Goal: Task Accomplishment & Management: Manage account settings

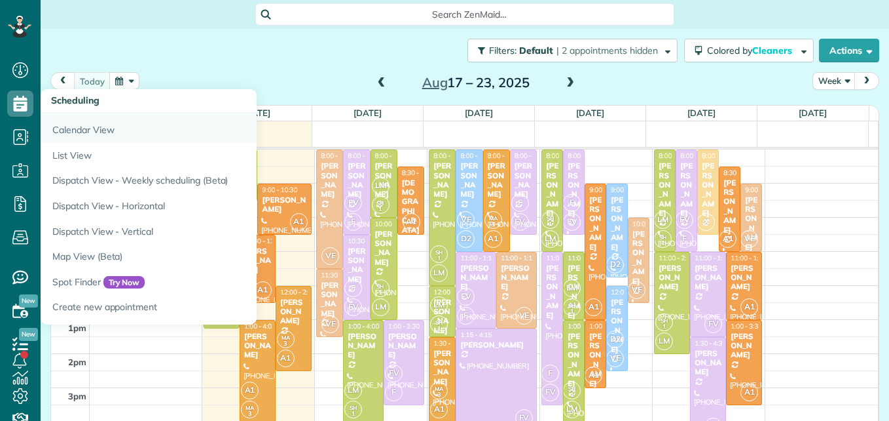
scroll to position [6, 6]
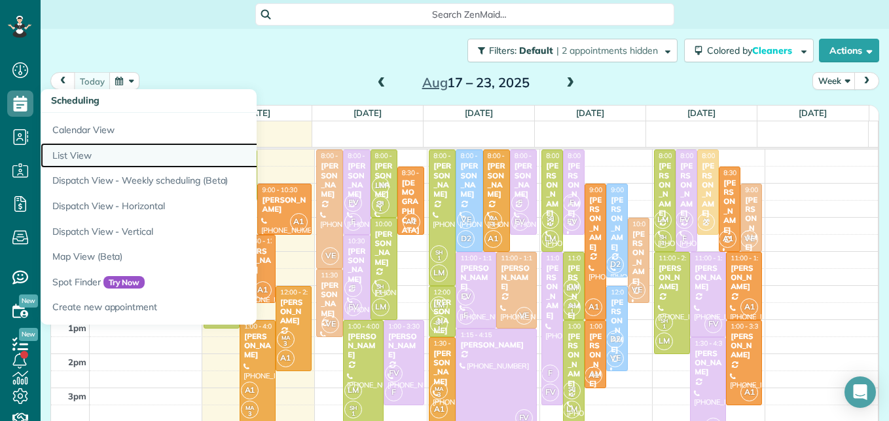
click at [74, 148] on link "List View" at bounding box center [205, 156] width 328 height 26
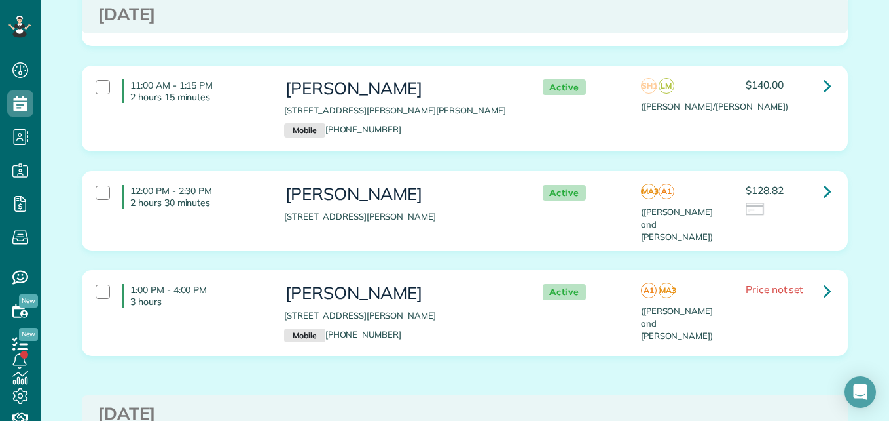
scroll to position [537, 0]
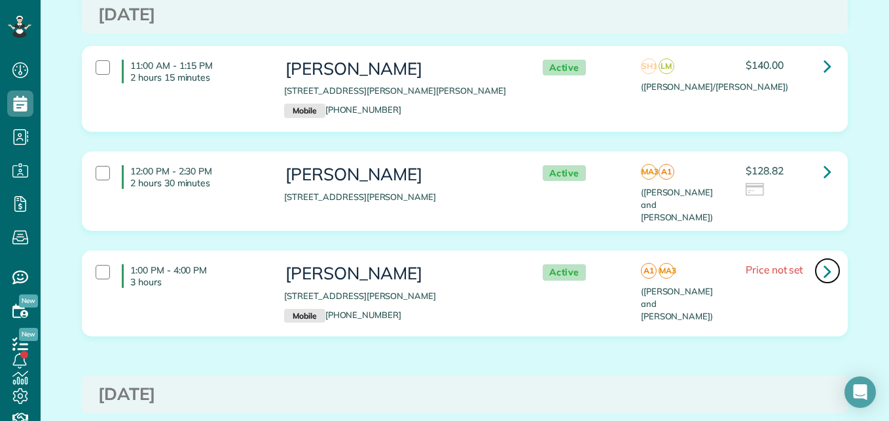
click at [824, 259] on icon at bounding box center [828, 270] width 8 height 23
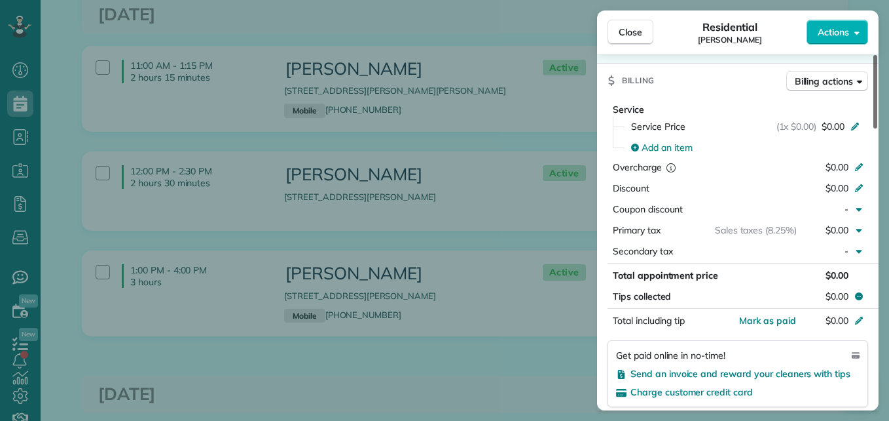
scroll to position [620, 0]
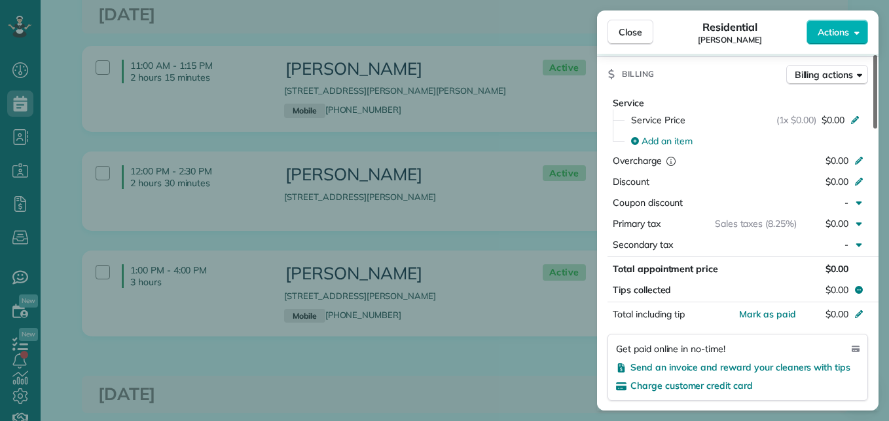
drag, startPoint x: 874, startPoint y: 115, endPoint x: 867, endPoint y: 244, distance: 128.6
click at [874, 128] on div at bounding box center [876, 91] width 4 height 73
click at [806, 361] on span "Send an invoice and reward your cleaners with tips" at bounding box center [741, 367] width 220 height 12
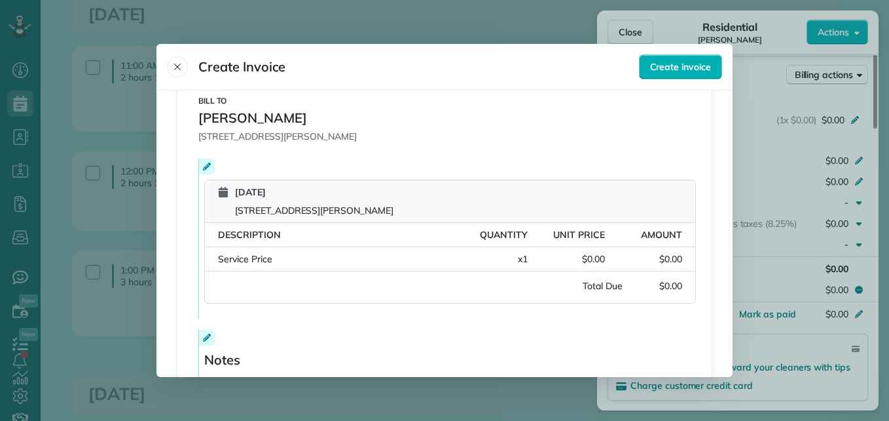
scroll to position [169, 0]
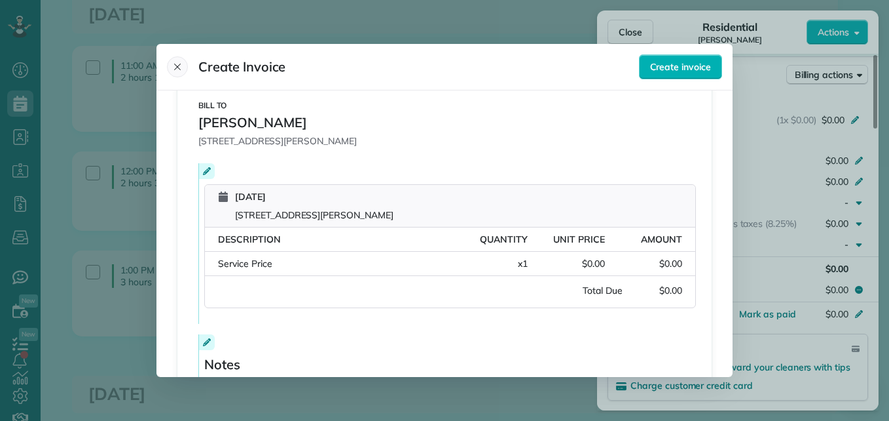
click at [180, 67] on icon "Close" at bounding box center [177, 67] width 10 height 10
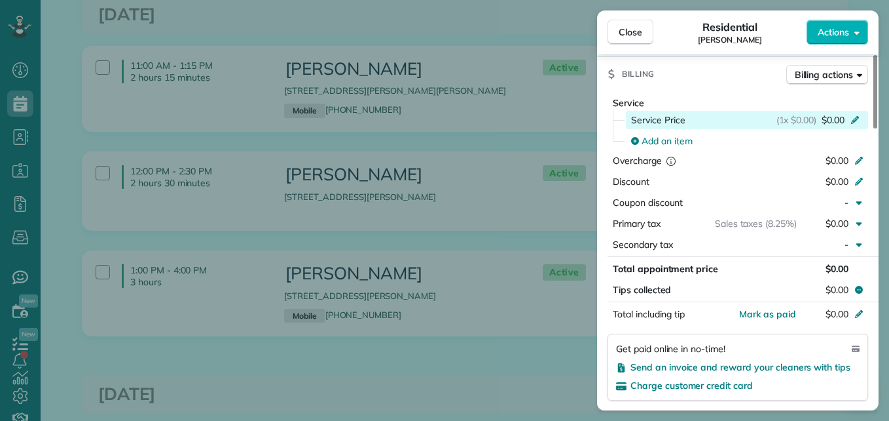
click at [837, 113] on span "$0.00" at bounding box center [833, 119] width 23 height 13
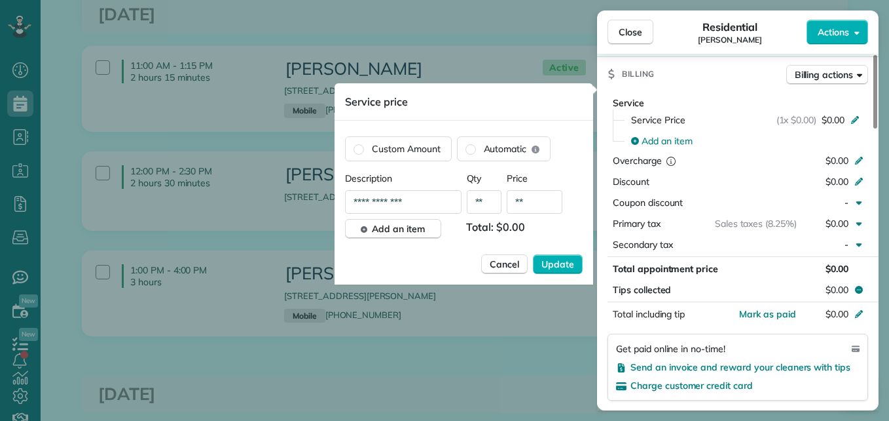
click at [540, 201] on input "**" at bounding box center [535, 202] width 56 height 24
click at [506, 267] on span "Cancel" at bounding box center [504, 263] width 29 height 13
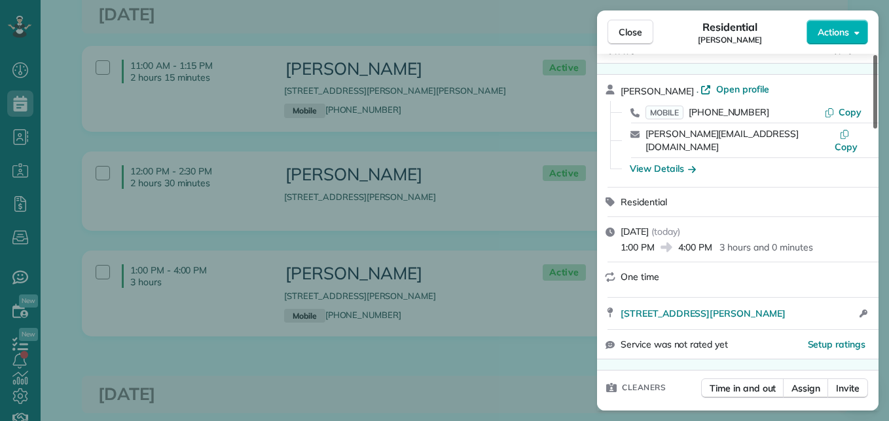
scroll to position [29, 0]
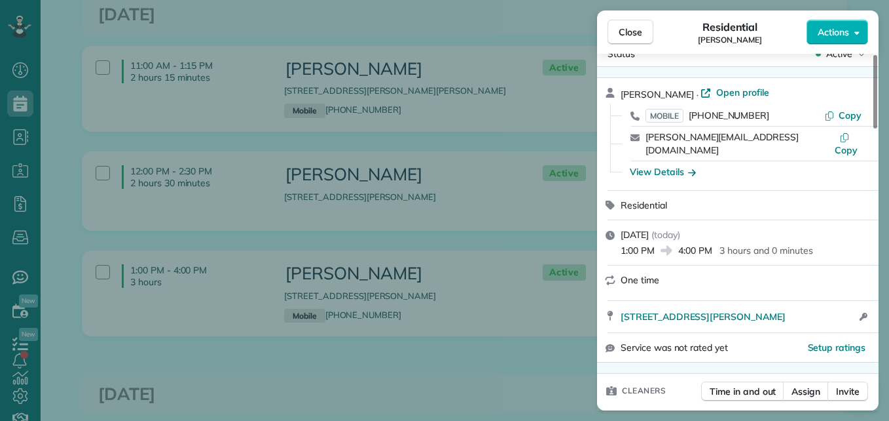
drag, startPoint x: 873, startPoint y: 205, endPoint x: 812, endPoint y: 124, distance: 101.5
click at [874, 113] on div at bounding box center [876, 91] width 4 height 73
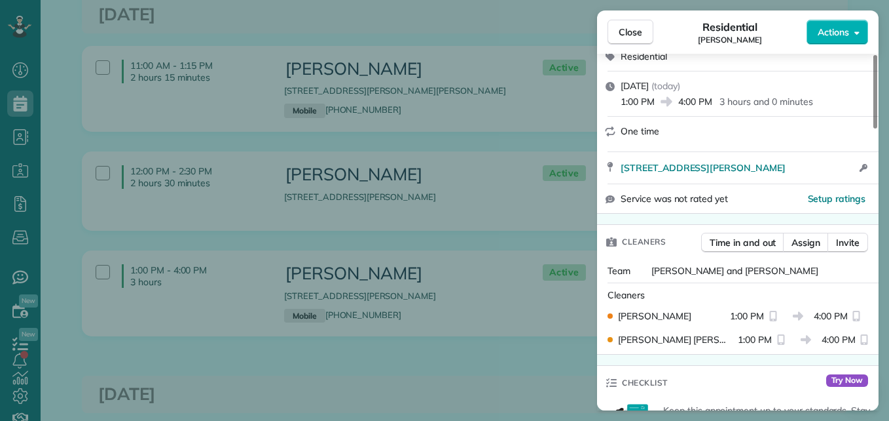
click at [812, 124] on div "One time" at bounding box center [746, 130] width 250 height 13
click at [643, 31] on button "Close" at bounding box center [631, 32] width 46 height 25
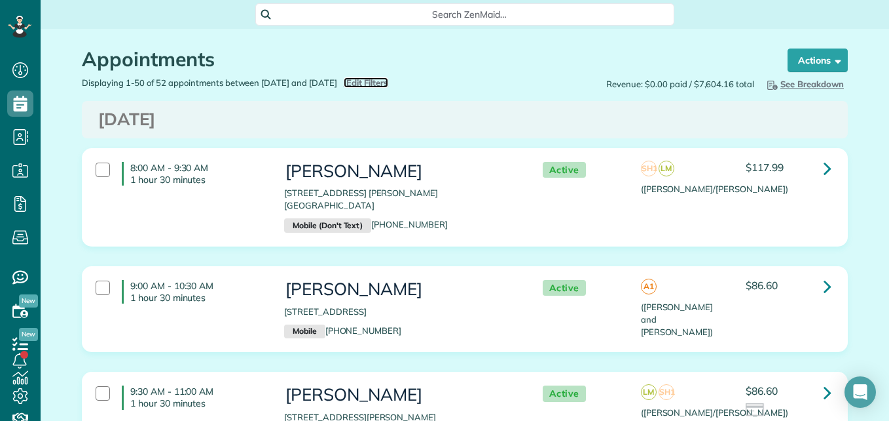
click at [389, 86] on span "Edit Filters" at bounding box center [367, 82] width 43 height 10
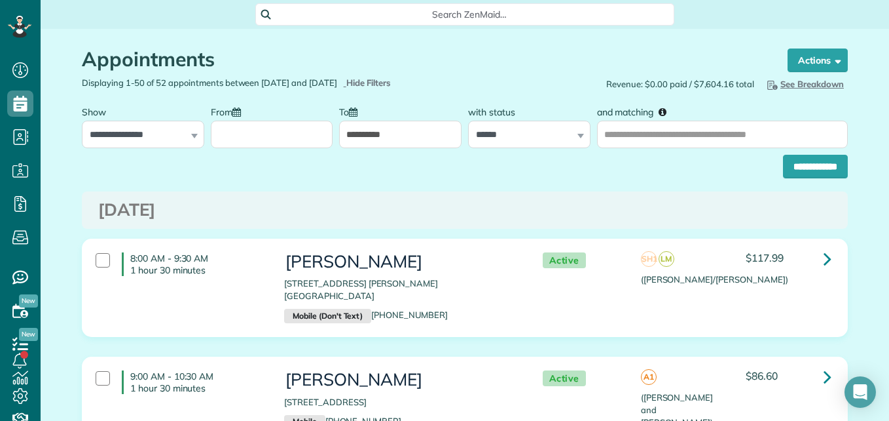
click at [292, 122] on input "From" at bounding box center [272, 135] width 122 height 28
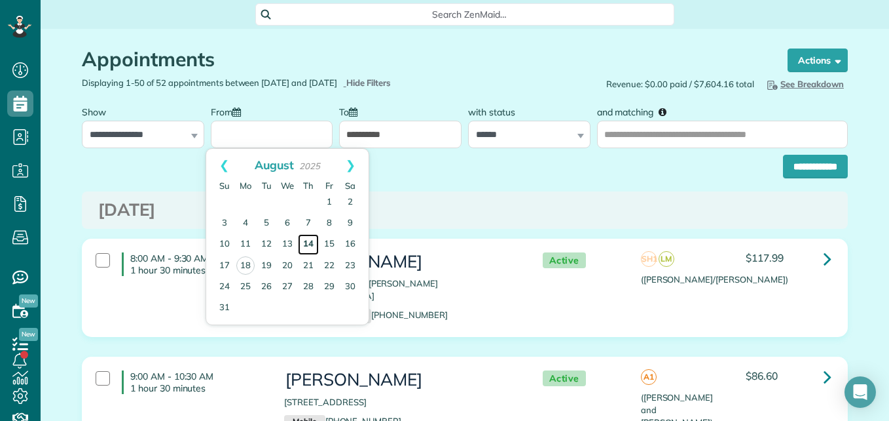
click at [307, 246] on link "14" at bounding box center [308, 244] width 21 height 21
type input "**********"
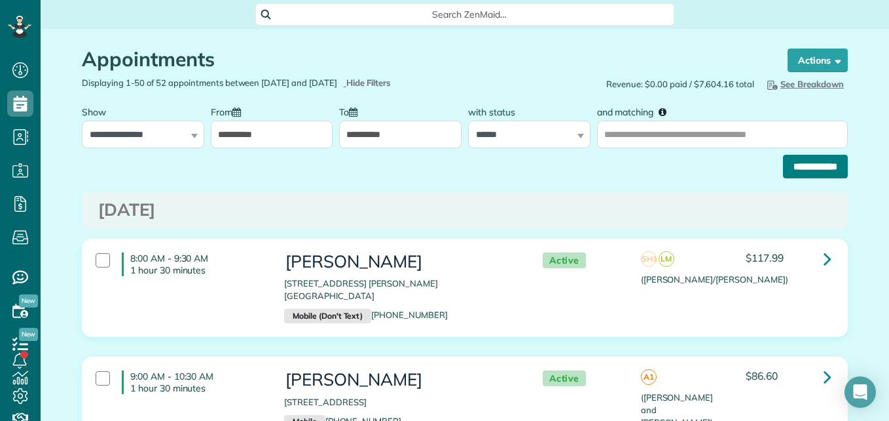
click at [833, 172] on input "**********" at bounding box center [815, 167] width 65 height 24
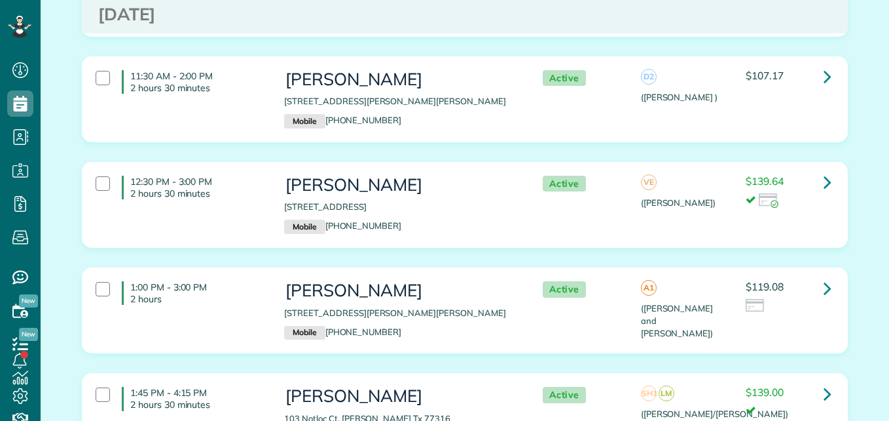
scroll to position [6, 6]
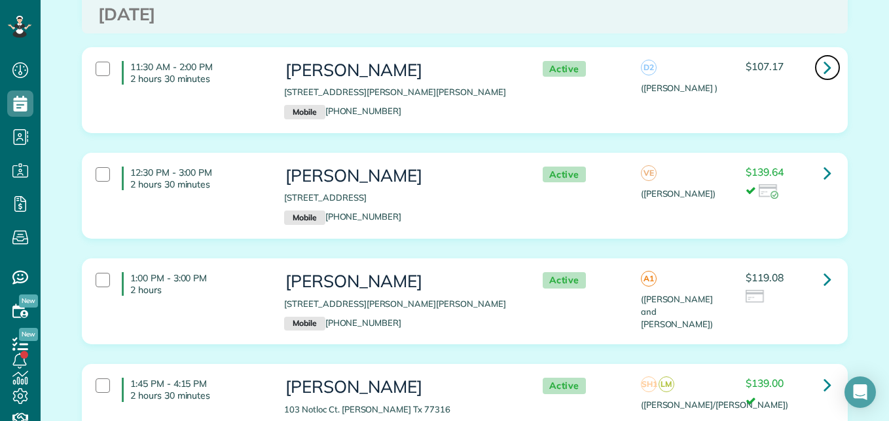
click at [826, 69] on icon at bounding box center [828, 67] width 8 height 23
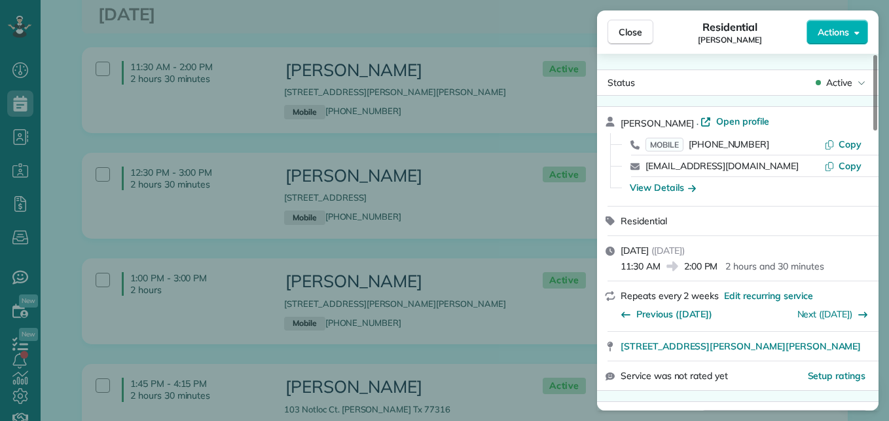
drag, startPoint x: 876, startPoint y: 79, endPoint x: 880, endPoint y: 51, distance: 28.4
click at [878, 55] on div at bounding box center [876, 92] width 4 height 75
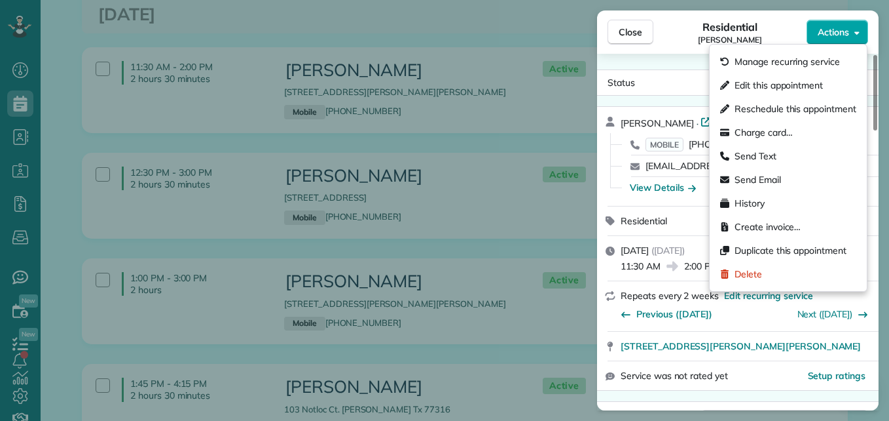
click at [846, 34] on span "Actions" at bounding box center [833, 32] width 31 height 13
click at [622, 33] on span "Close" at bounding box center [631, 32] width 24 height 13
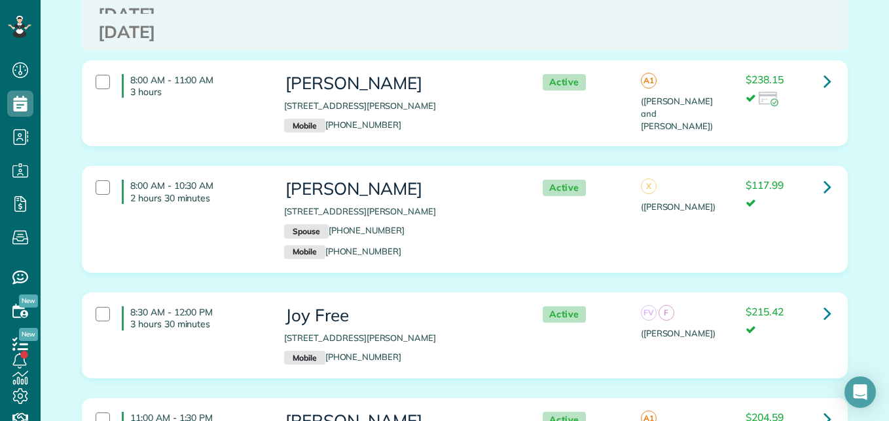
scroll to position [1150, 0]
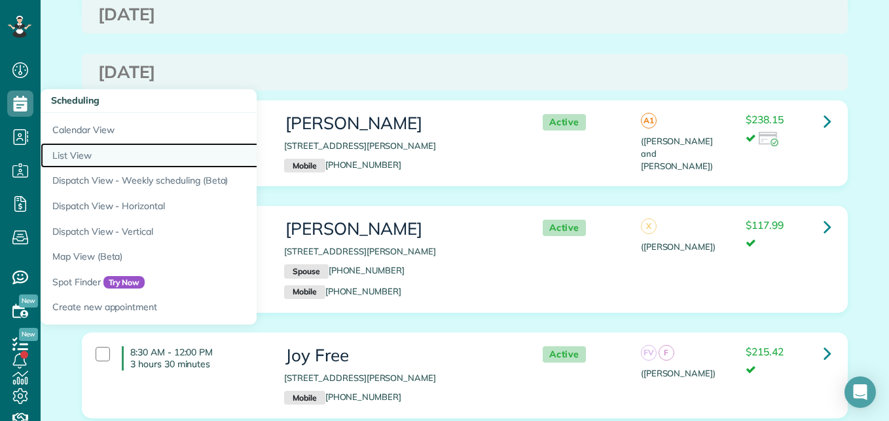
click at [88, 151] on link "List View" at bounding box center [205, 156] width 328 height 26
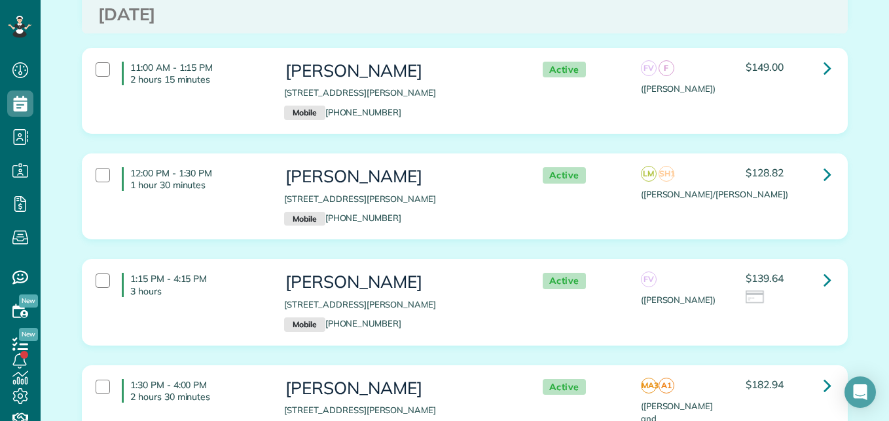
scroll to position [2498, 0]
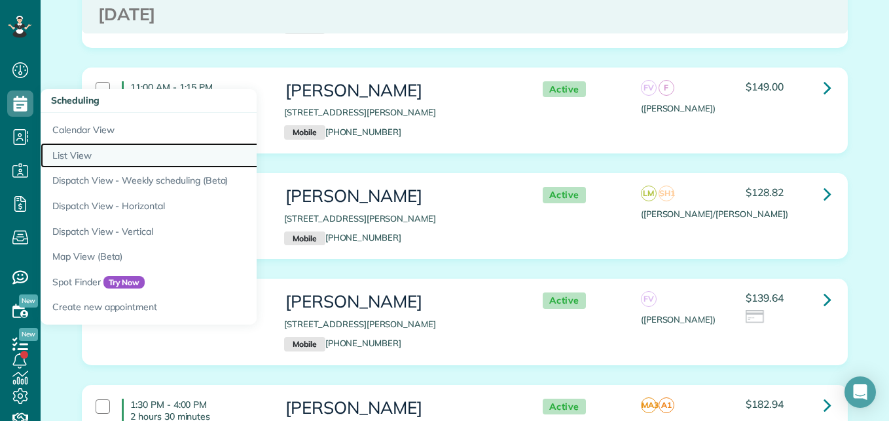
click at [94, 155] on link "List View" at bounding box center [205, 156] width 328 height 26
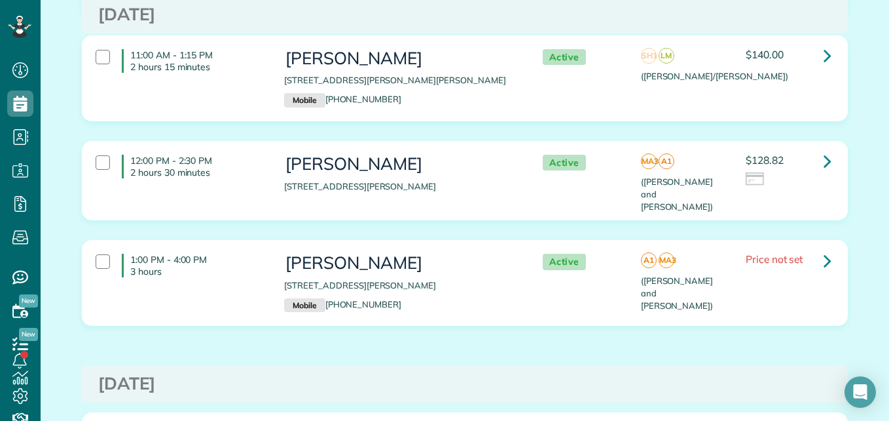
scroll to position [537, 0]
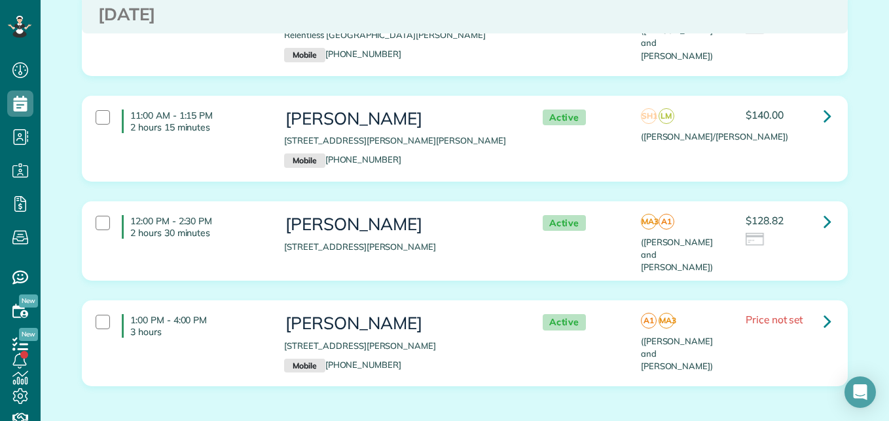
scroll to position [498, 0]
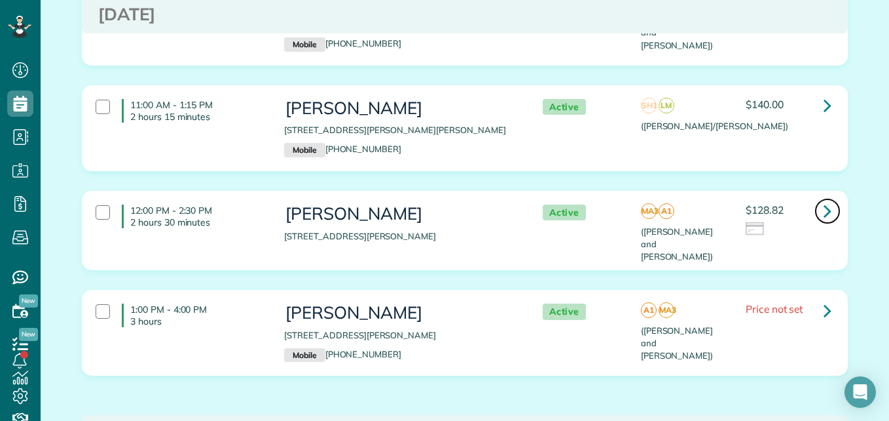
click at [827, 198] on link at bounding box center [828, 211] width 26 height 26
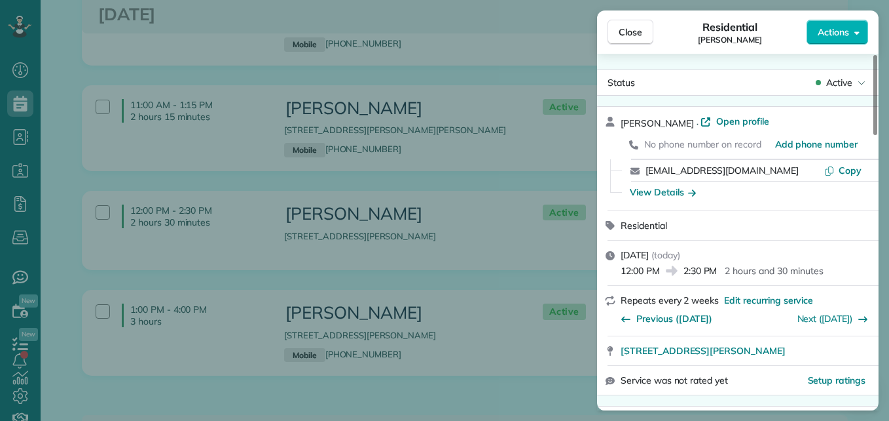
drag, startPoint x: 879, startPoint y: 89, endPoint x: 882, endPoint y: 121, distance: 31.5
click at [882, 121] on div "Close Residential Diane Thorn Actions Status Active Diane Thorn · Open profile …" at bounding box center [444, 210] width 889 height 421
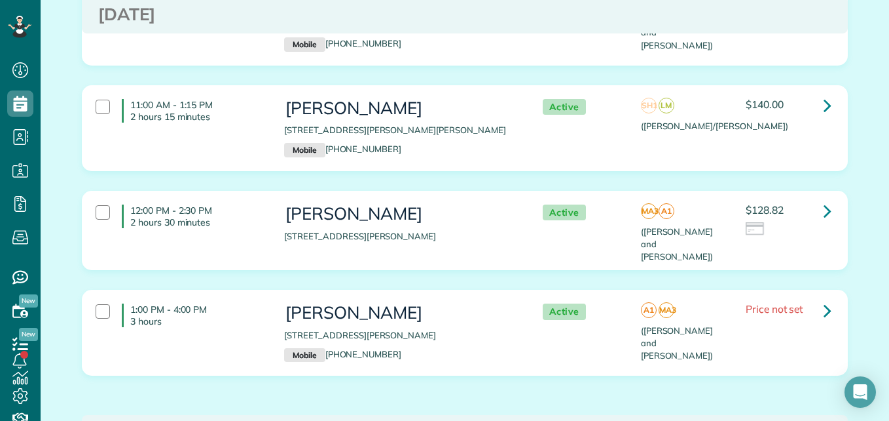
drag, startPoint x: 879, startPoint y: 109, endPoint x: 870, endPoint y: 152, distance: 43.6
click at [824, 95] on icon at bounding box center [828, 105] width 8 height 23
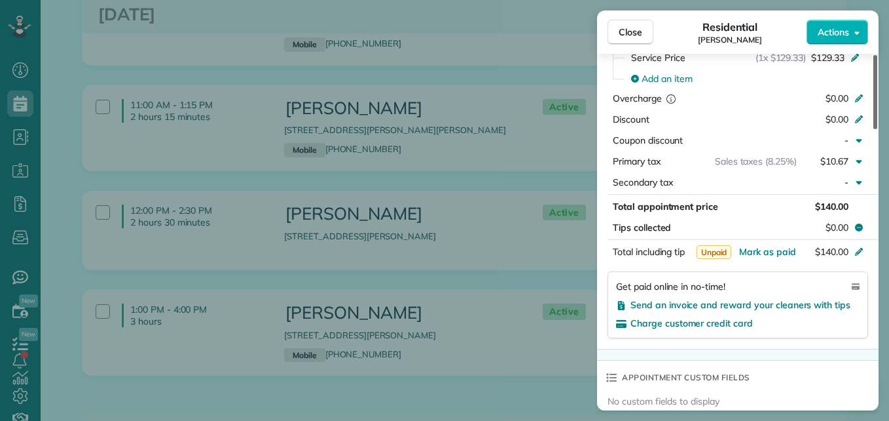
scroll to position [687, 0]
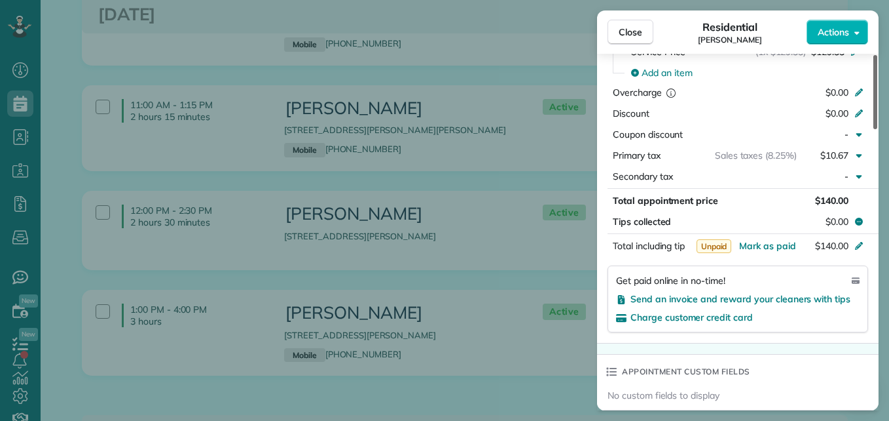
drag, startPoint x: 874, startPoint y: 75, endPoint x: 891, endPoint y: 217, distance: 143.2
click at [878, 129] on div at bounding box center [876, 92] width 4 height 74
click at [820, 298] on span "Send an invoice and reward your cleaners with tips" at bounding box center [741, 299] width 220 height 12
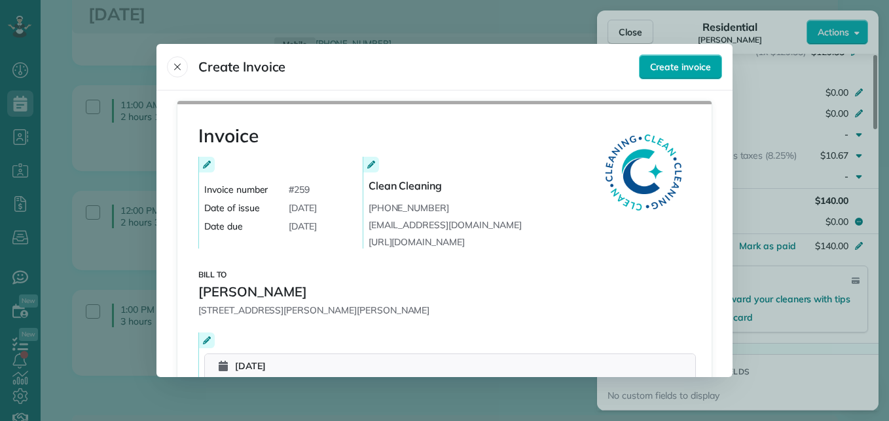
click at [676, 76] on button "Create invoice" at bounding box center [680, 66] width 83 height 25
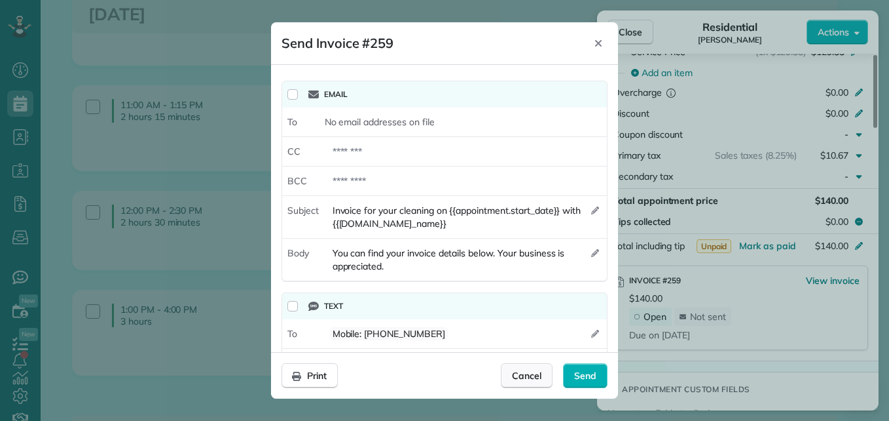
click at [525, 377] on span "Cancel" at bounding box center [526, 375] width 29 height 13
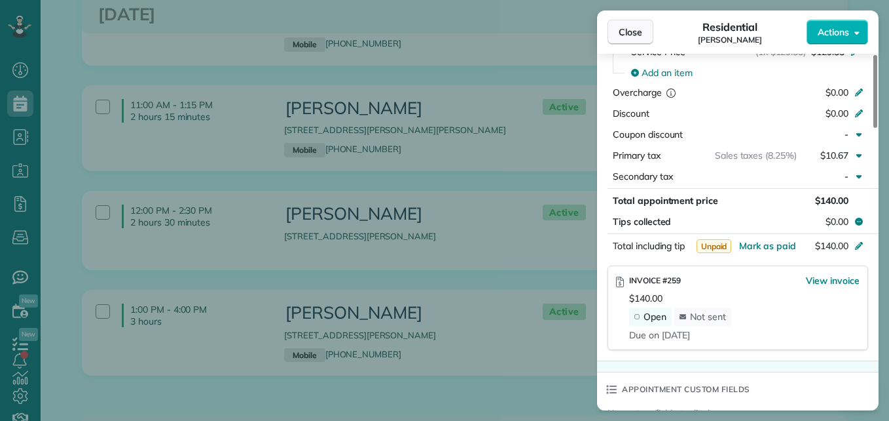
click at [641, 22] on button "Close" at bounding box center [631, 32] width 46 height 25
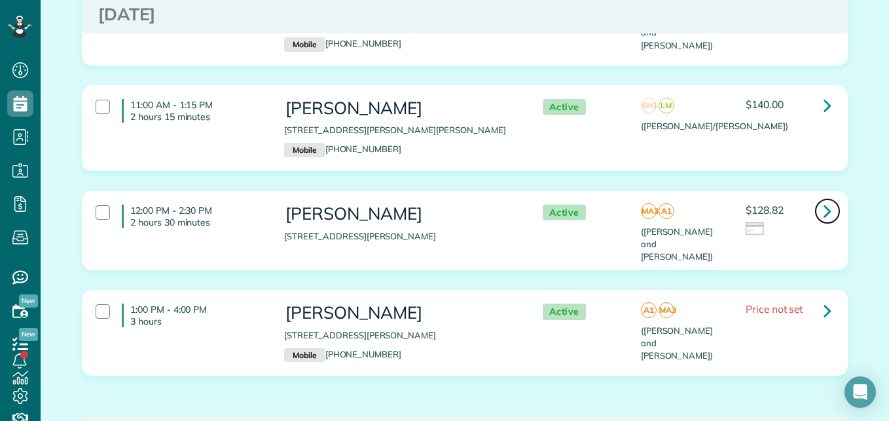
click at [824, 199] on icon at bounding box center [828, 210] width 8 height 23
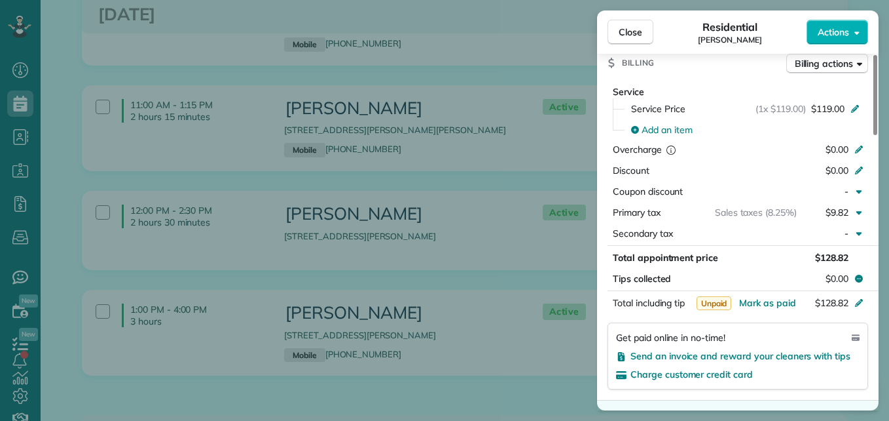
scroll to position [682, 0]
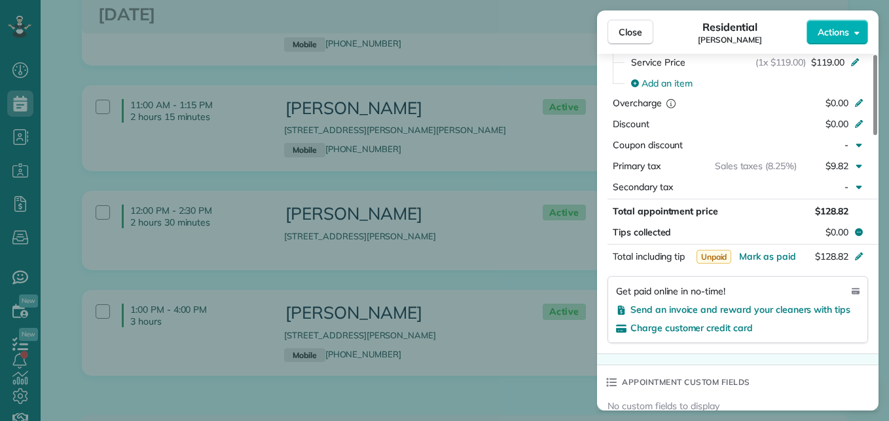
drag, startPoint x: 874, startPoint y: 88, endPoint x: 887, endPoint y: 241, distance: 153.1
click at [878, 135] on div at bounding box center [876, 95] width 4 height 80
click at [799, 308] on span "Send an invoice and reward your cleaners with tips" at bounding box center [741, 309] width 220 height 12
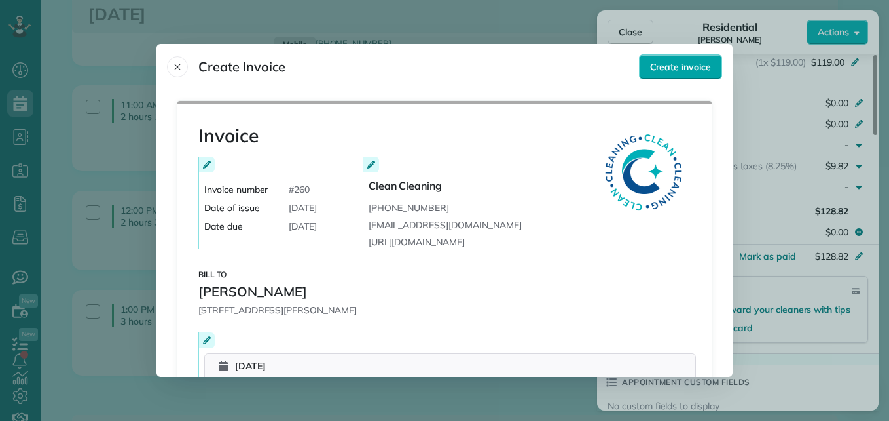
click at [677, 67] on span "Create invoice" at bounding box center [680, 66] width 61 height 13
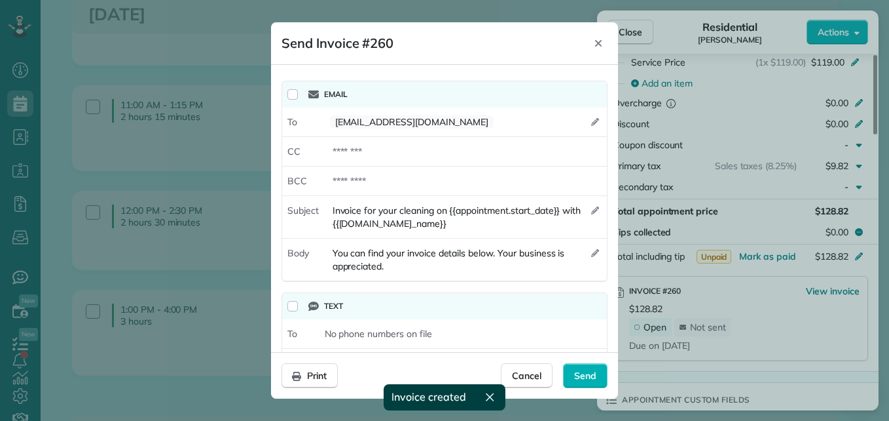
click at [598, 362] on footer "Print Cancel Send Cancel Save" at bounding box center [444, 375] width 347 height 47
click at [598, 375] on div "Send" at bounding box center [585, 375] width 45 height 25
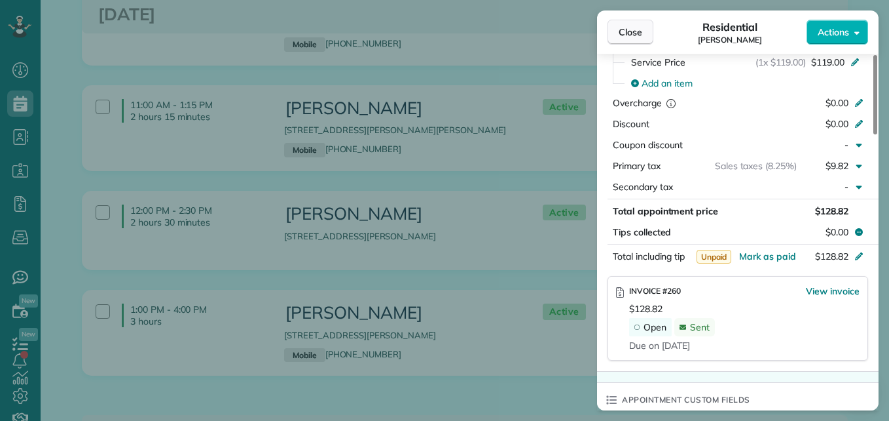
click at [627, 37] on span "Close" at bounding box center [631, 32] width 24 height 13
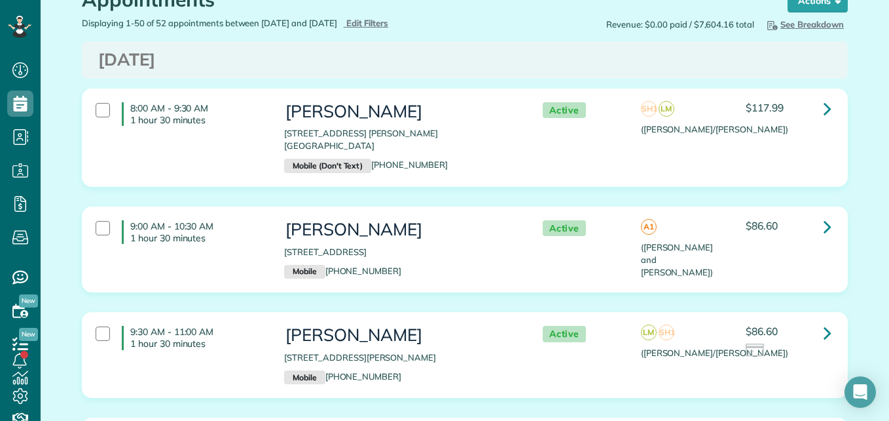
scroll to position [69, 0]
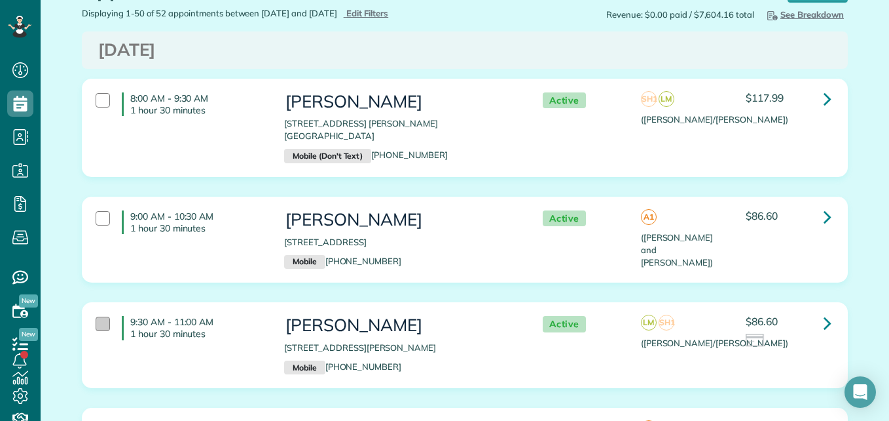
click at [96, 316] on div at bounding box center [103, 323] width 14 height 14
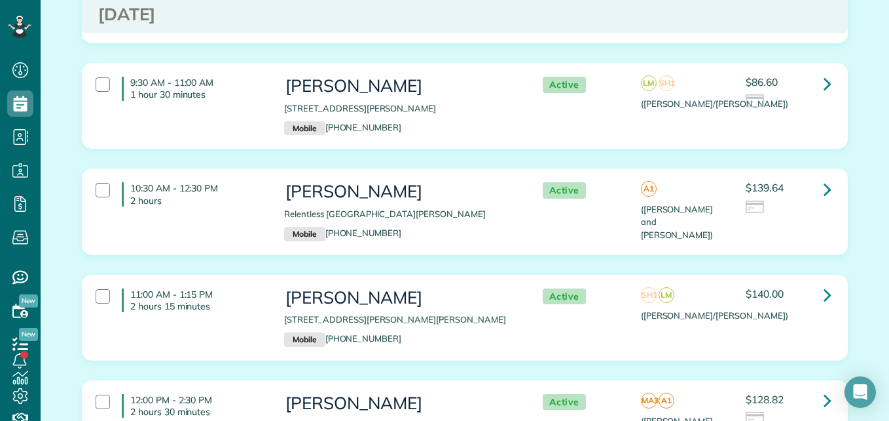
scroll to position [328, 0]
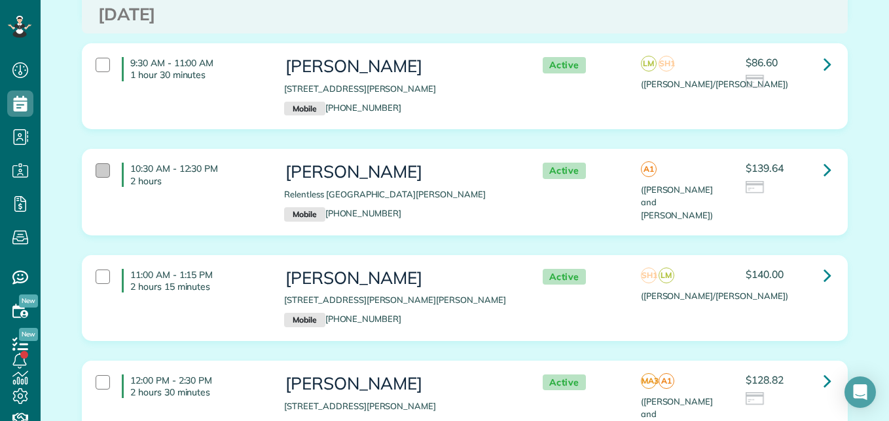
click at [100, 163] on div at bounding box center [103, 170] width 14 height 14
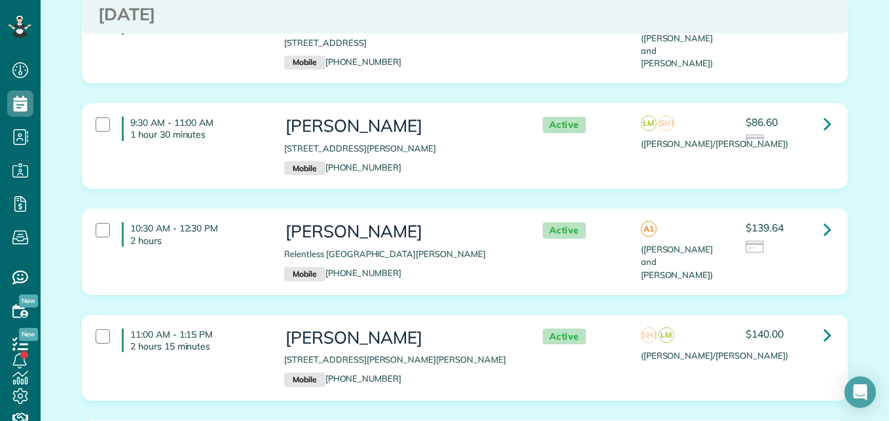
scroll to position [0, 0]
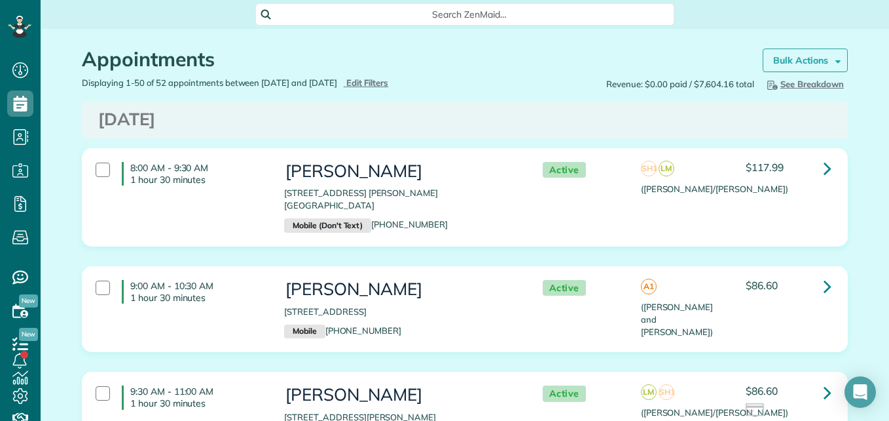
click at [812, 51] on link "Bulk Actions" at bounding box center [805, 60] width 85 height 24
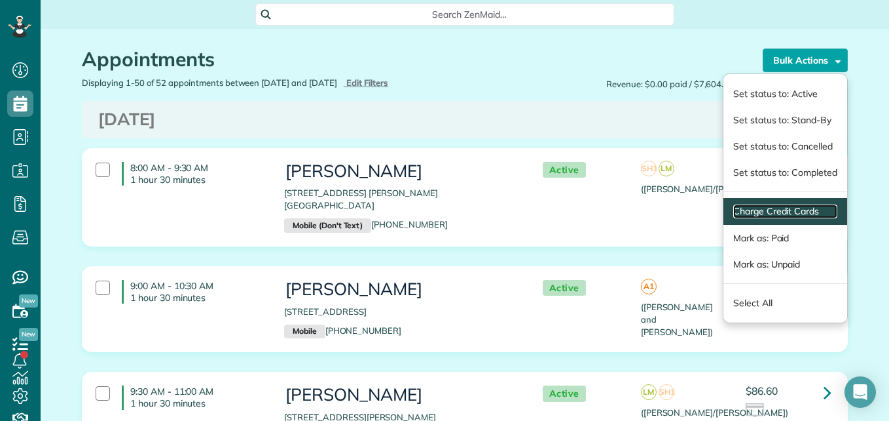
click at [739, 216] on link "Charge Credit Cards" at bounding box center [786, 211] width 104 height 14
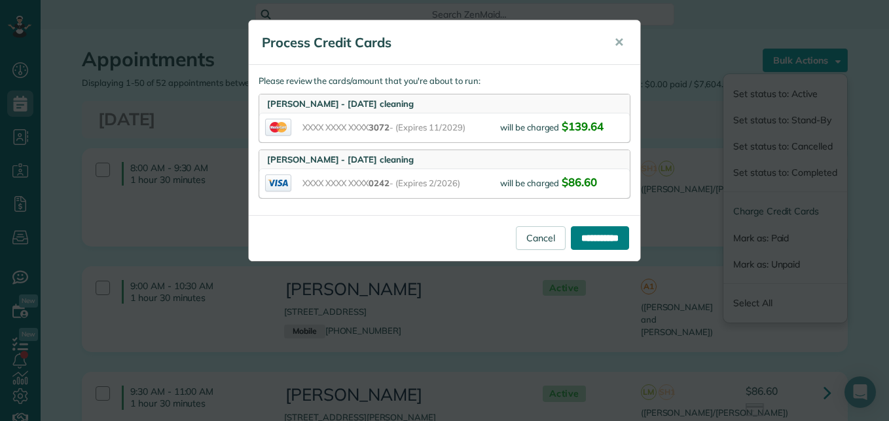
click at [580, 236] on input "**********" at bounding box center [600, 238] width 58 height 24
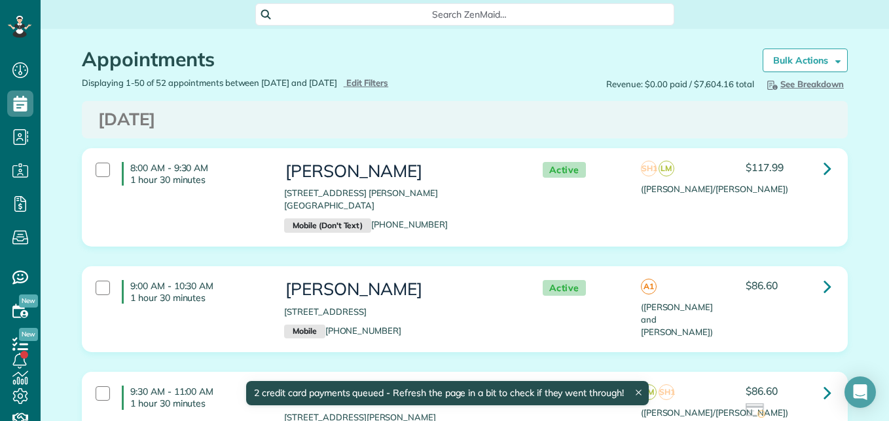
click at [639, 392] on icon at bounding box center [638, 392] width 5 height 5
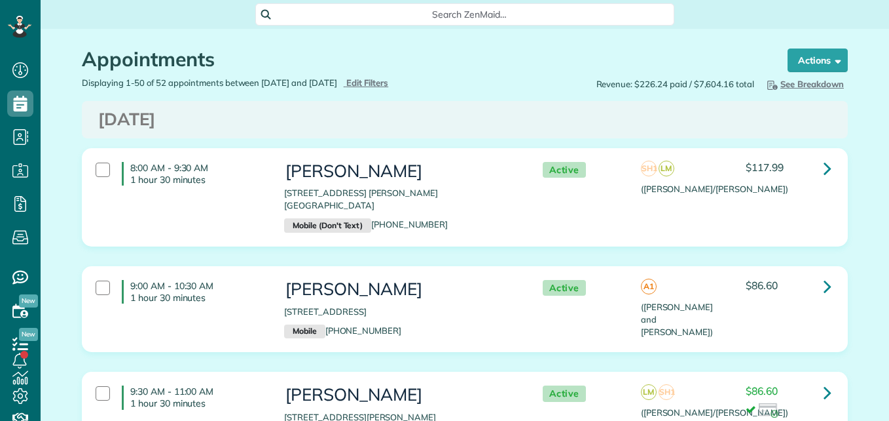
scroll to position [6, 6]
click at [29, 24] on icon at bounding box center [29, 25] width 2 height 2
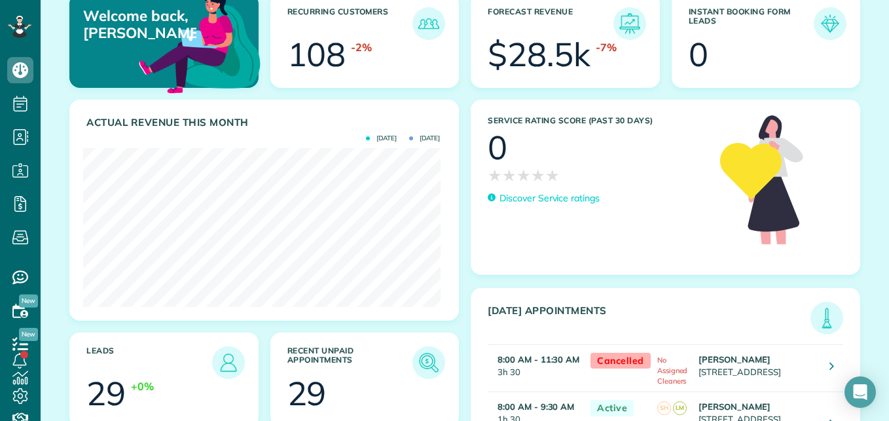
scroll to position [120, 0]
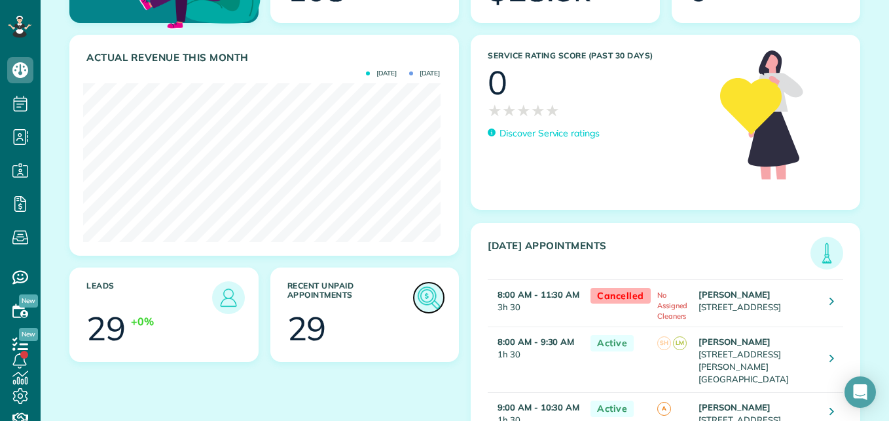
click at [422, 293] on img at bounding box center [429, 297] width 30 height 30
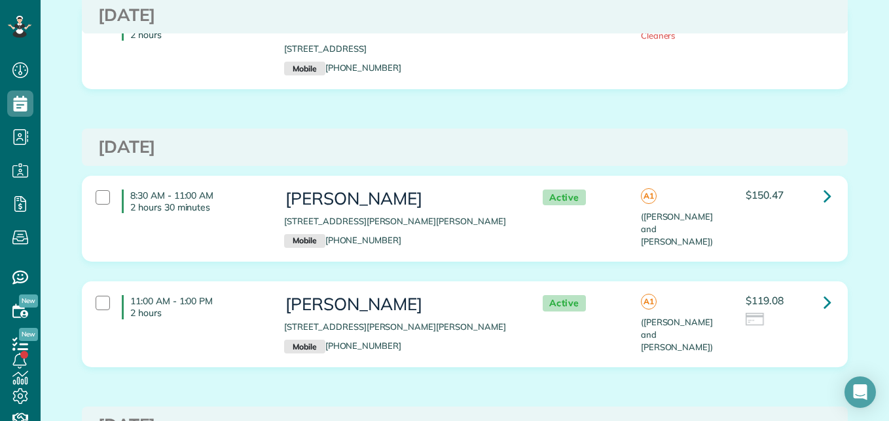
scroll to position [2735, 0]
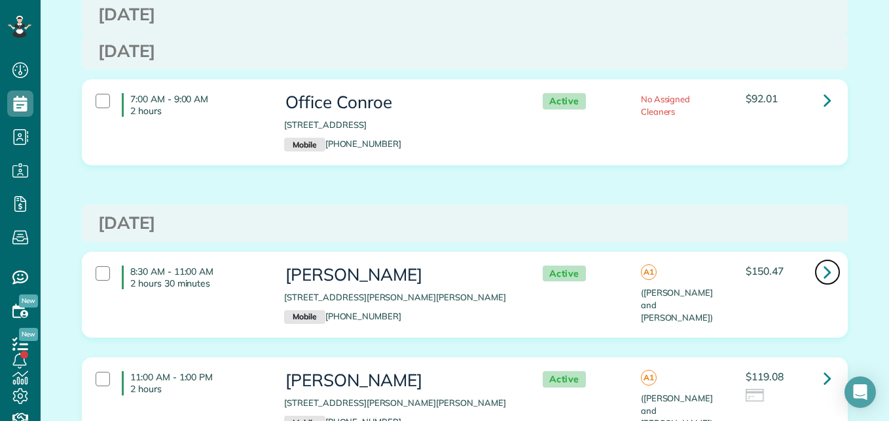
click at [827, 260] on icon at bounding box center [828, 271] width 8 height 23
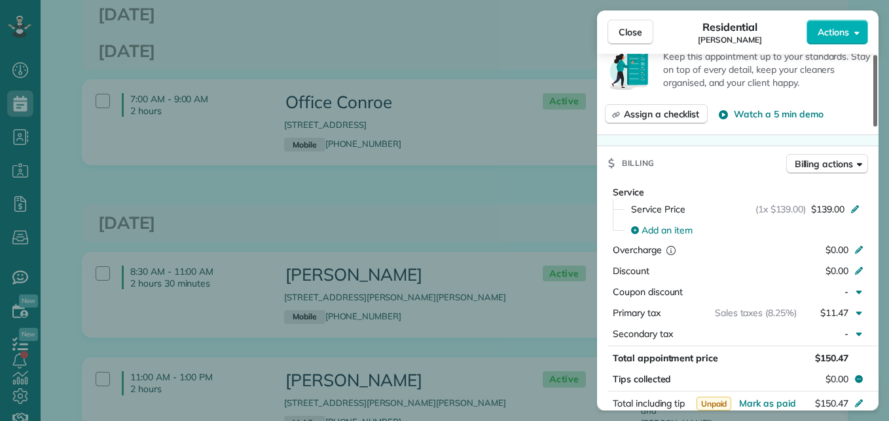
scroll to position [508, 0]
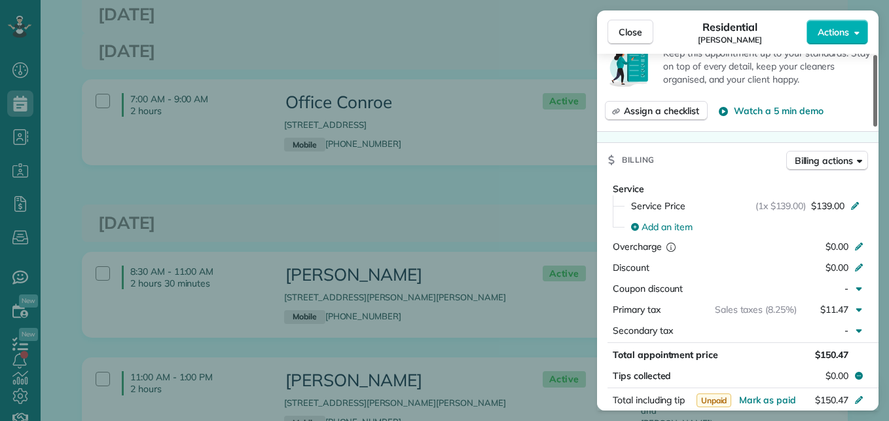
drag, startPoint x: 874, startPoint y: 114, endPoint x: 889, endPoint y: 215, distance: 102.1
click at [878, 126] on div at bounding box center [876, 90] width 4 height 71
click at [838, 199] on span "$139.00" at bounding box center [828, 205] width 33 height 13
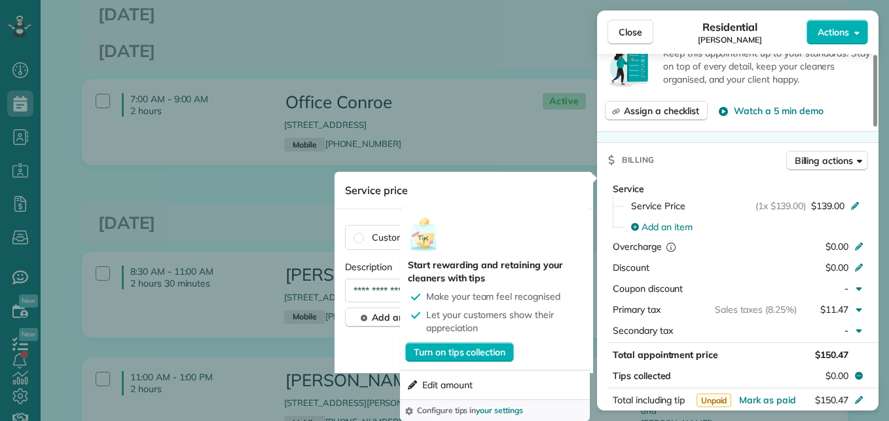
click at [380, 354] on div "Cancel Update" at bounding box center [464, 353] width 238 height 20
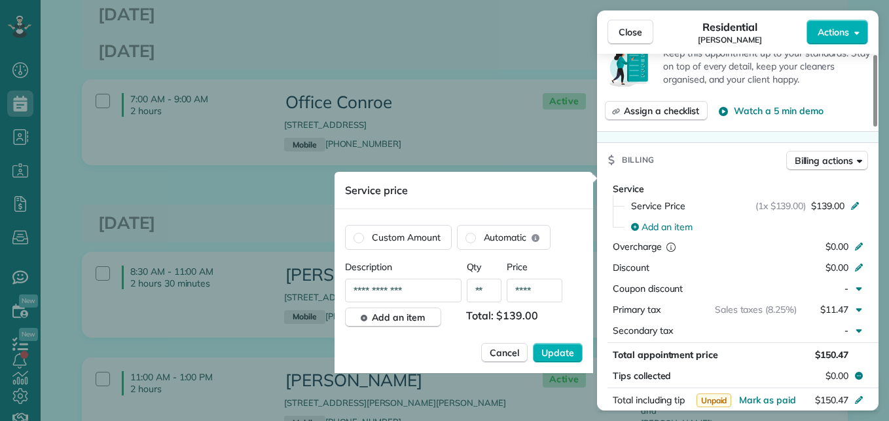
drag, startPoint x: 533, startPoint y: 290, endPoint x: 469, endPoint y: 290, distance: 63.5
click at [469, 290] on div "**********" at bounding box center [464, 290] width 238 height 24
type input "****"
click at [550, 354] on span "Update" at bounding box center [558, 352] width 33 height 13
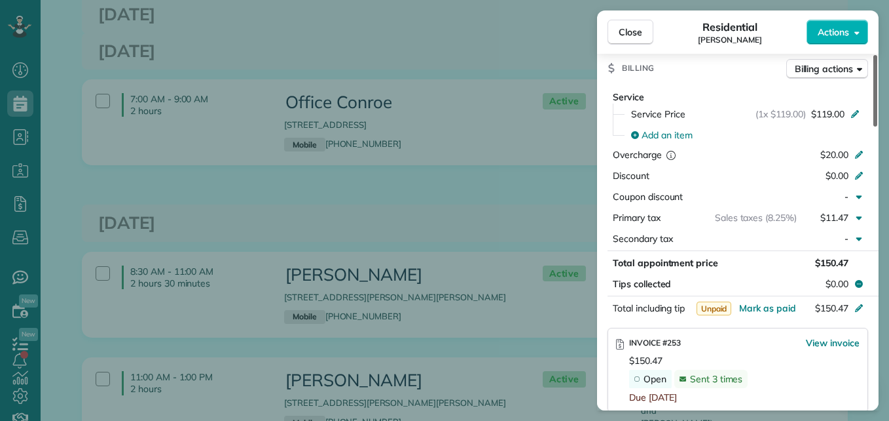
scroll to position [603, 0]
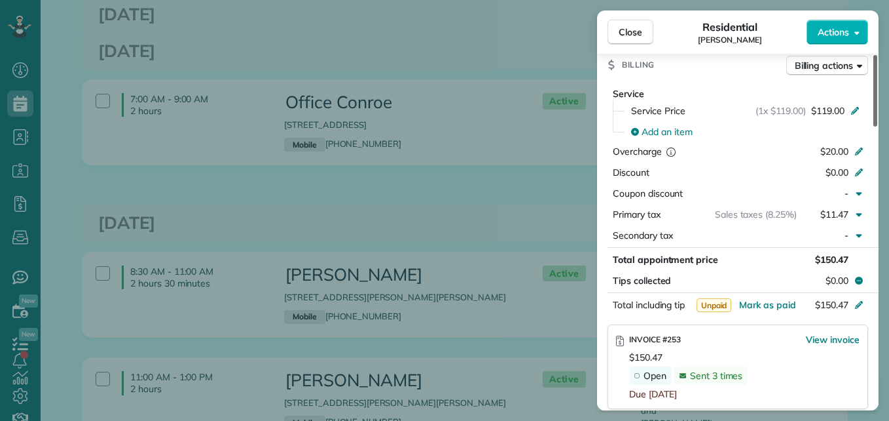
drag, startPoint x: 872, startPoint y: 206, endPoint x: 878, endPoint y: 225, distance: 19.9
click at [878, 126] on div at bounding box center [876, 90] width 4 height 71
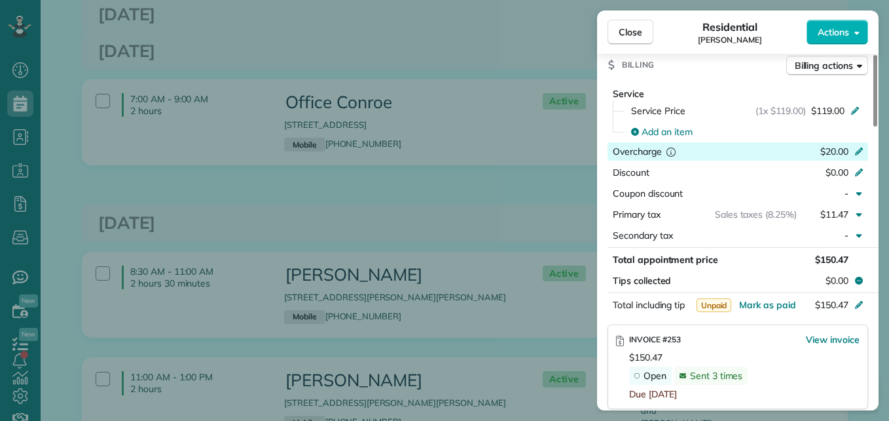
click at [853, 145] on div "$20.00" at bounding box center [790, 153] width 128 height 16
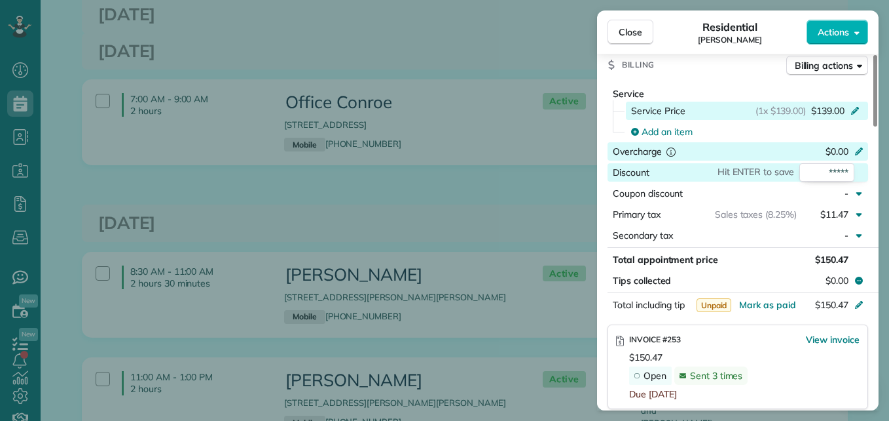
click at [833, 104] on span "$139.00" at bounding box center [828, 110] width 33 height 13
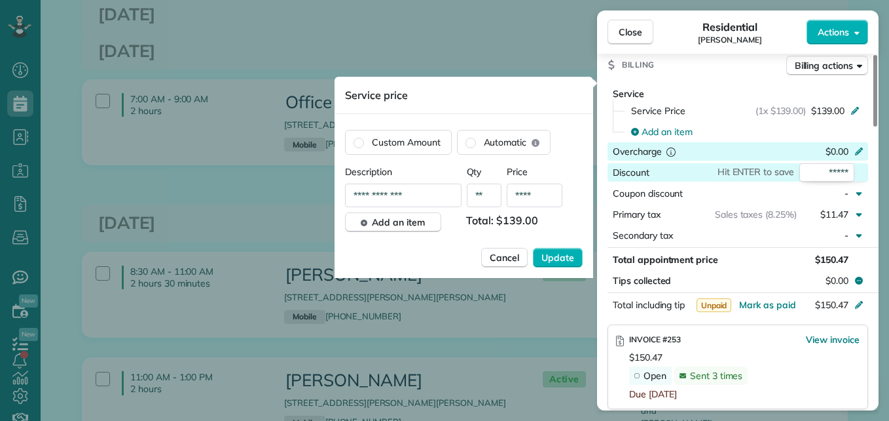
click at [537, 192] on input "****" at bounding box center [535, 195] width 56 height 24
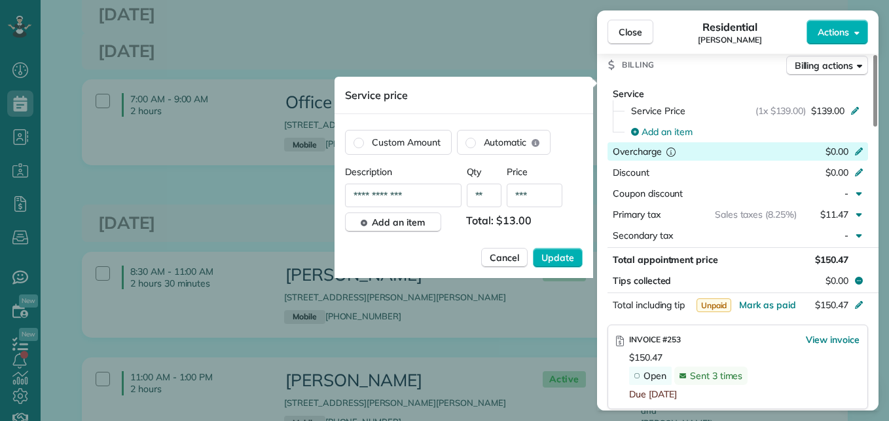
type input "**"
type input "****"
click at [560, 255] on span "Update" at bounding box center [558, 257] width 33 height 13
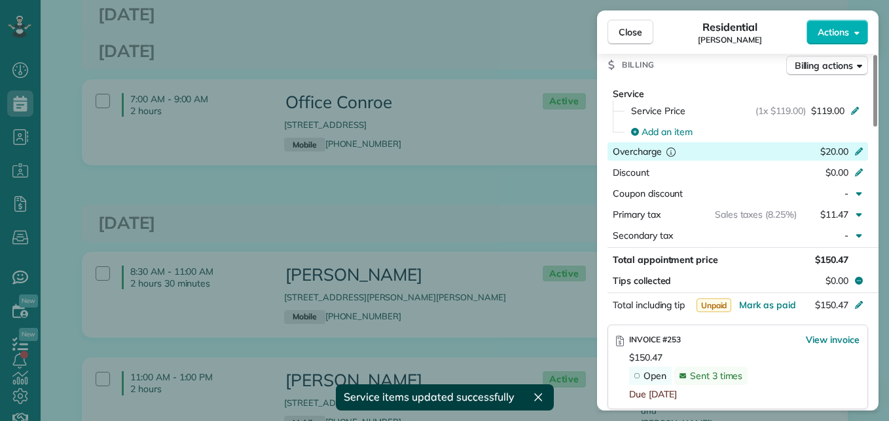
click at [860, 145] on icon at bounding box center [859, 150] width 10 height 10
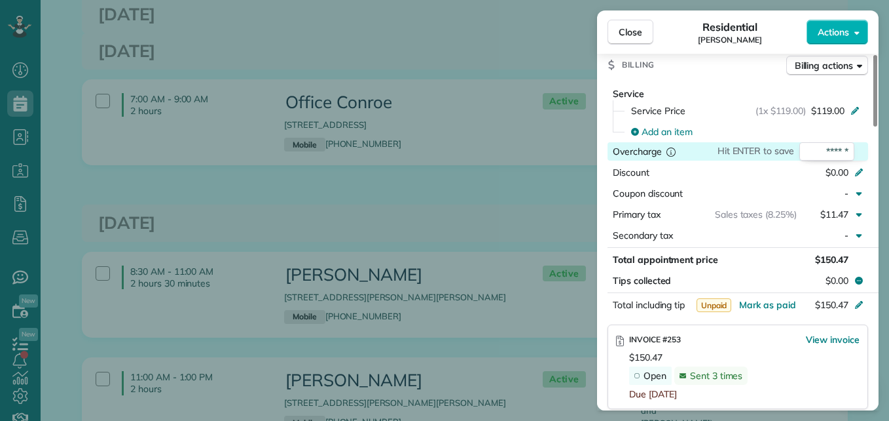
type input "*"
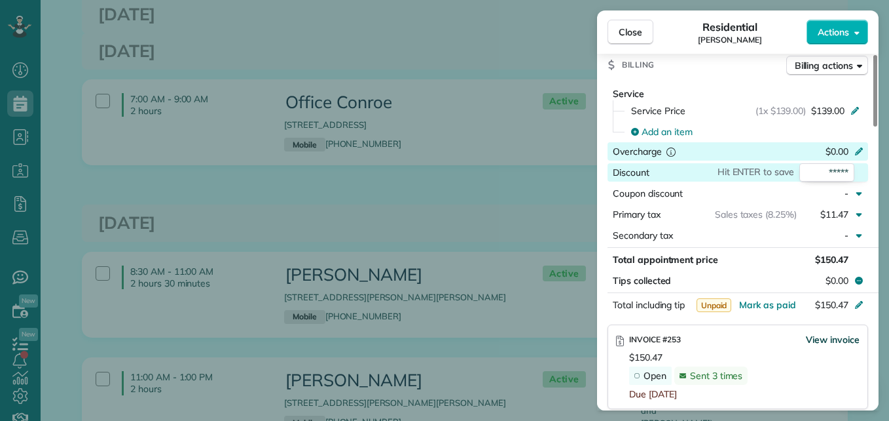
click at [840, 333] on span "View invoice" at bounding box center [833, 339] width 54 height 13
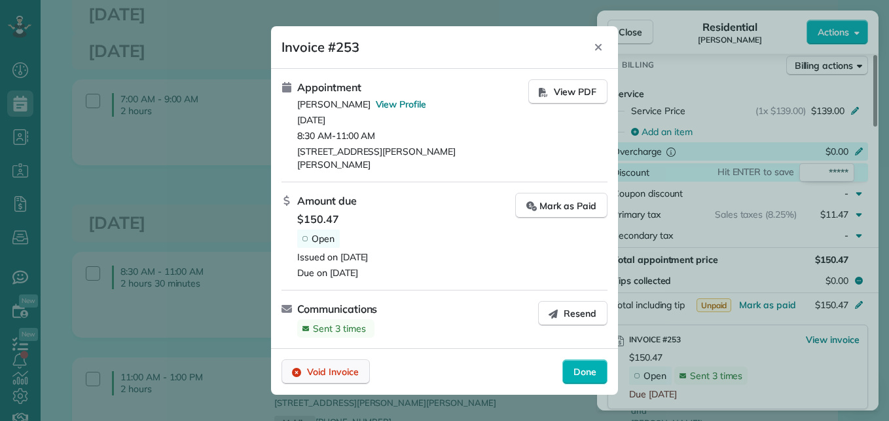
click at [339, 367] on span "Void Invoice" at bounding box center [333, 371] width 52 height 13
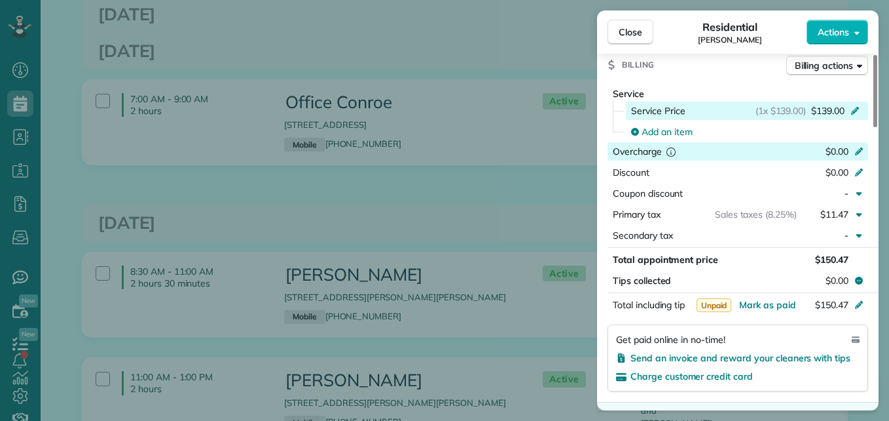
click at [857, 104] on icon at bounding box center [855, 109] width 10 height 10
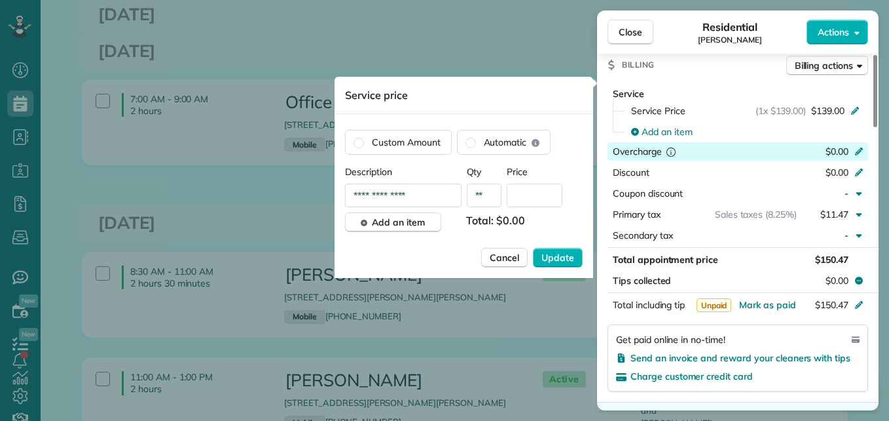
type input "**********"
type input "**"
type input "****"
click at [574, 259] on span "Update" at bounding box center [558, 257] width 33 height 13
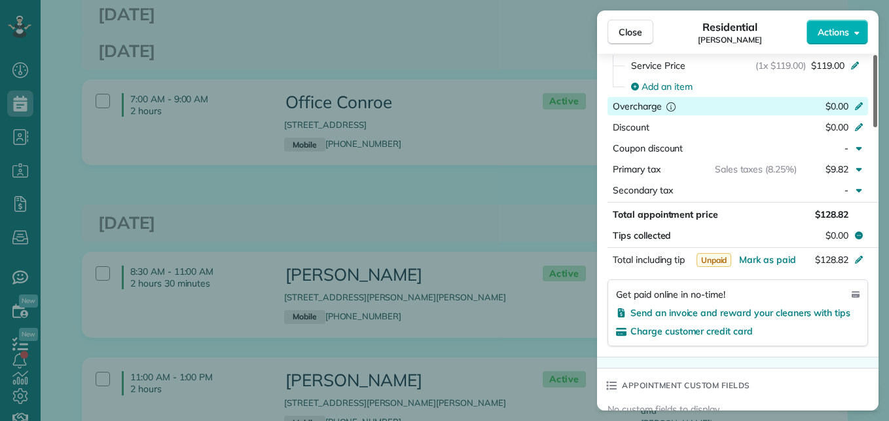
drag, startPoint x: 878, startPoint y: 217, endPoint x: 878, endPoint y: 227, distance: 9.8
click at [878, 127] on div at bounding box center [876, 91] width 4 height 72
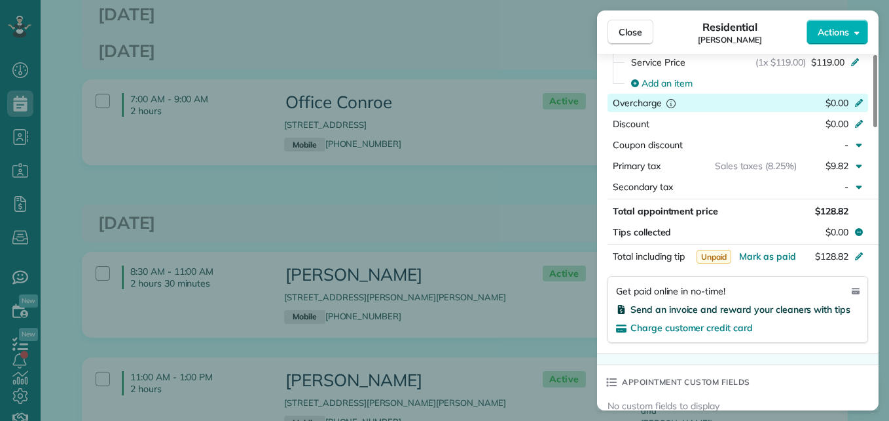
click at [800, 303] on span "Send an invoice and reward your cleaners with tips" at bounding box center [741, 309] width 220 height 12
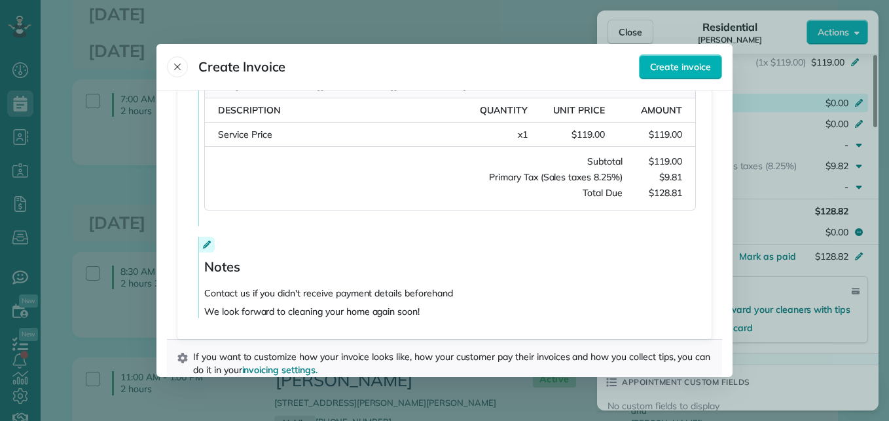
scroll to position [318, 0]
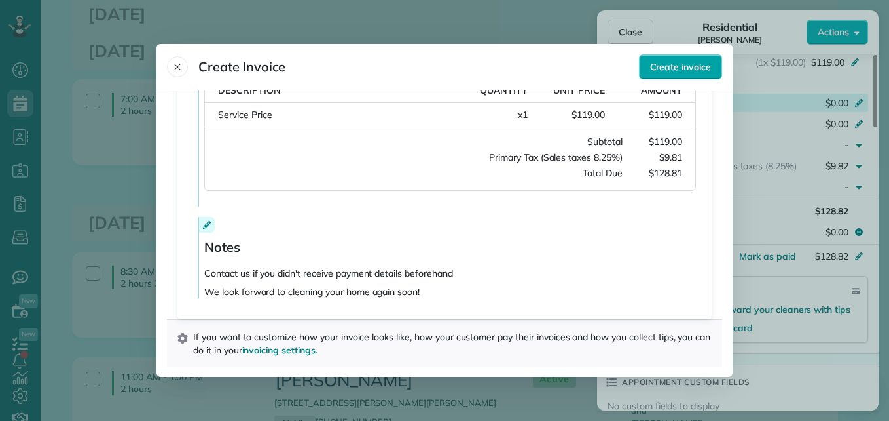
click at [692, 64] on span "Create invoice" at bounding box center [680, 66] width 61 height 13
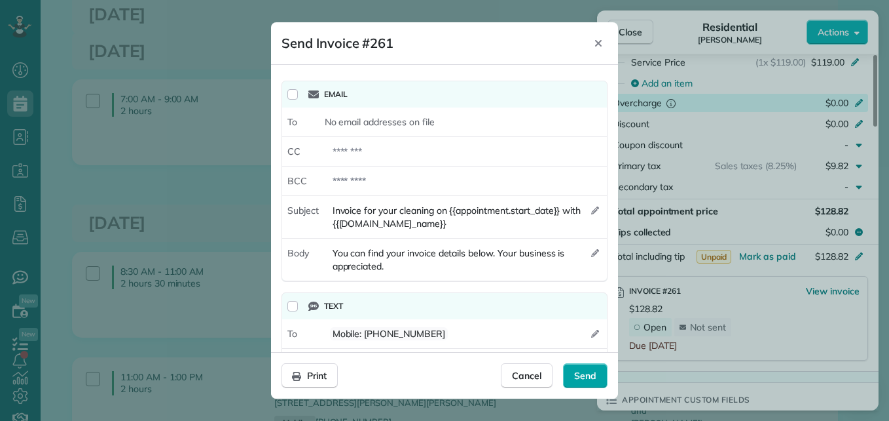
click at [593, 373] on span "Send" at bounding box center [585, 375] width 22 height 13
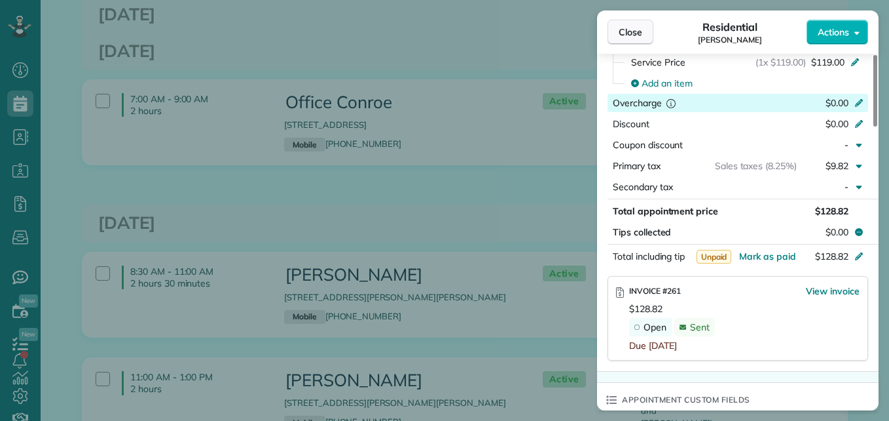
click at [634, 31] on span "Close" at bounding box center [631, 32] width 24 height 13
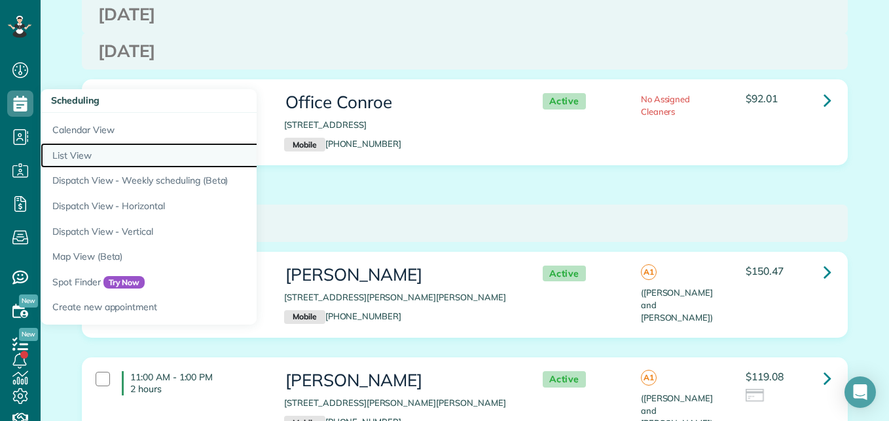
click at [79, 151] on link "List View" at bounding box center [205, 156] width 328 height 26
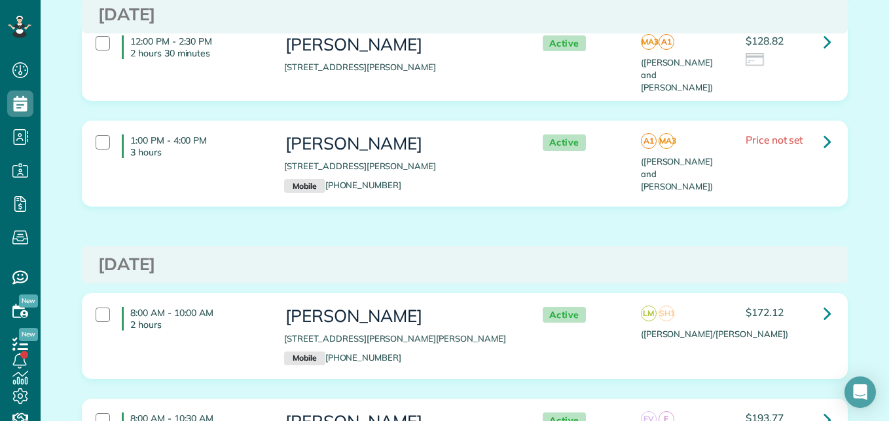
scroll to position [646, 0]
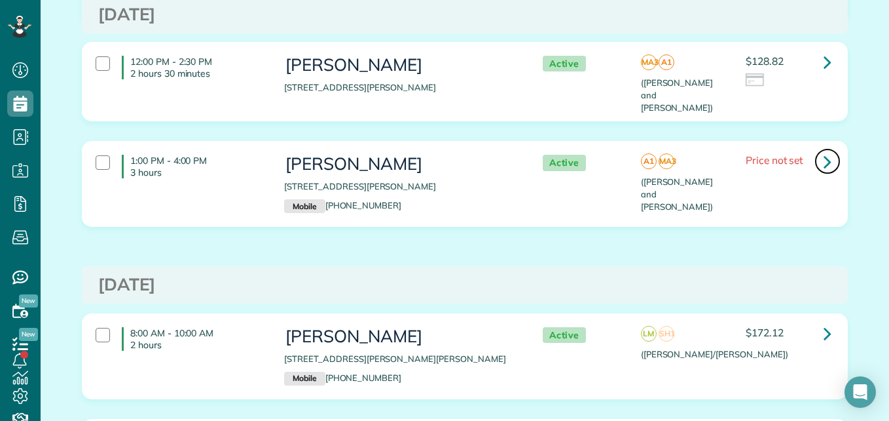
click at [824, 150] on icon at bounding box center [828, 161] width 8 height 23
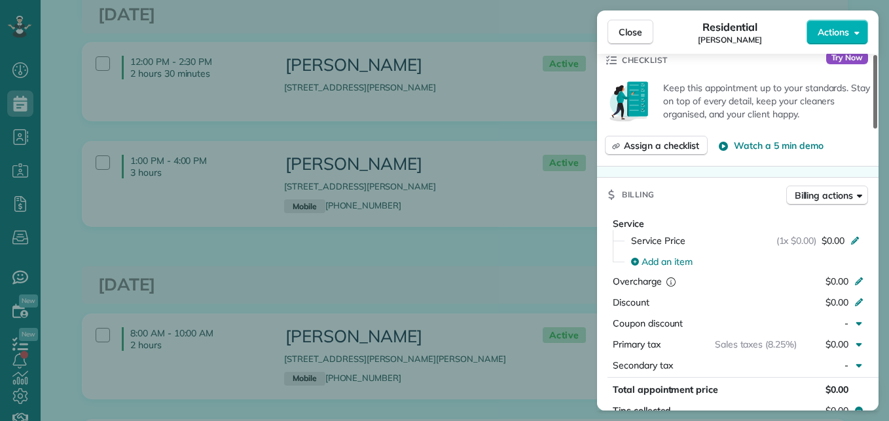
scroll to position [503, 0]
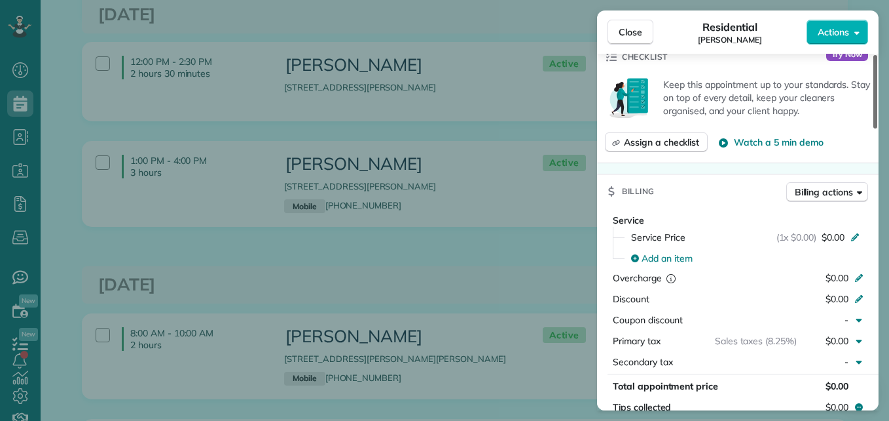
drag, startPoint x: 874, startPoint y: 115, endPoint x: 876, endPoint y: 219, distance: 104.2
click at [876, 128] on div at bounding box center [876, 91] width 4 height 73
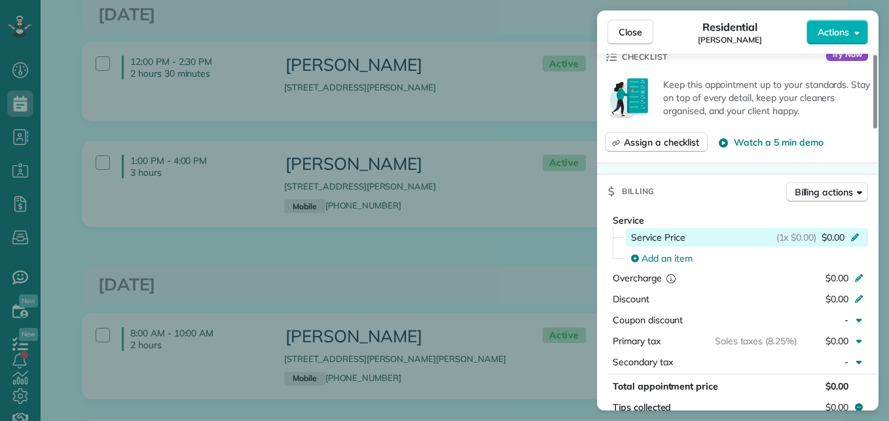
click at [855, 233] on icon at bounding box center [856, 237] width 8 height 8
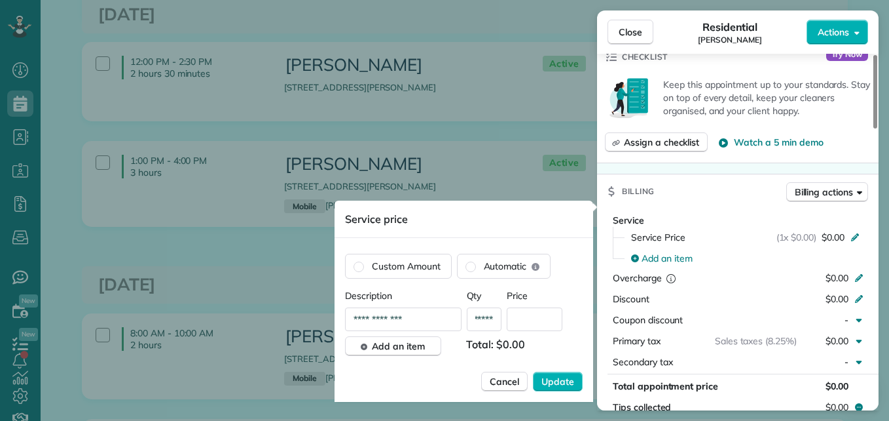
scroll to position [0, 0]
click at [490, 318] on input "*****" at bounding box center [484, 319] width 35 height 24
type input "**"
type input "****"
click at [566, 382] on span "Update" at bounding box center [558, 381] width 33 height 13
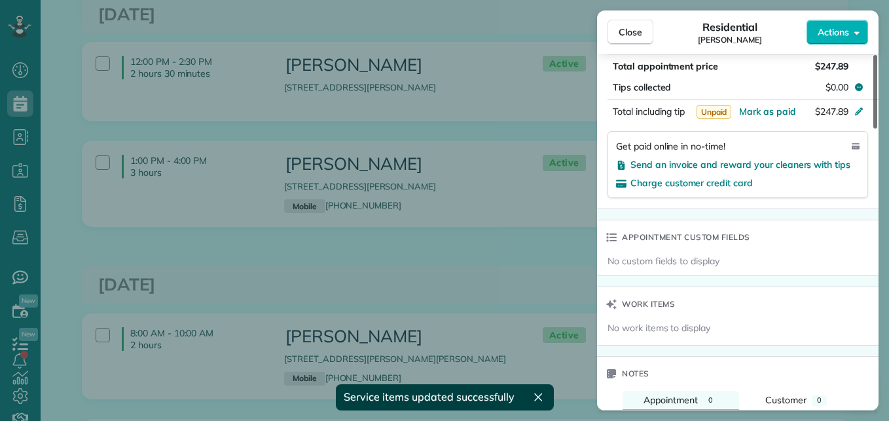
scroll to position [832, 0]
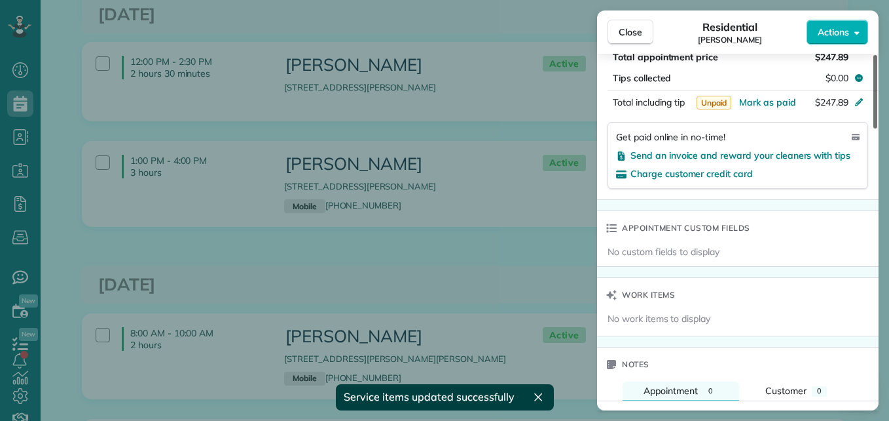
drag, startPoint x: 878, startPoint y: 196, endPoint x: 880, endPoint y: 264, distance: 68.1
click at [878, 128] on div at bounding box center [876, 91] width 4 height 73
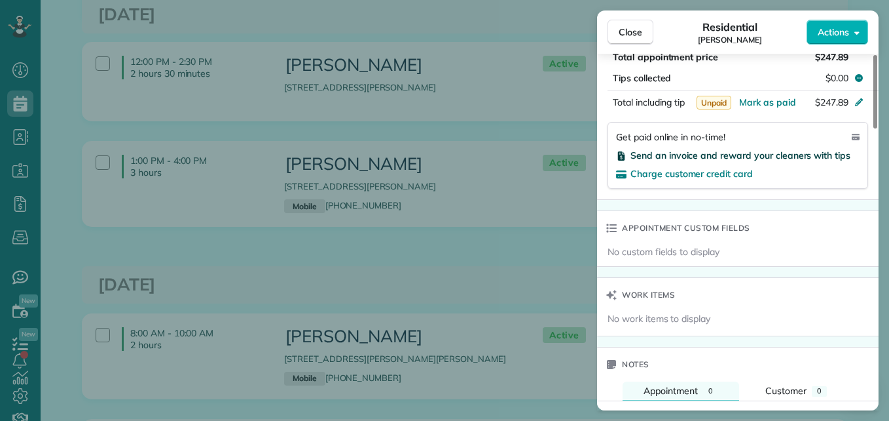
click at [783, 149] on span "Send an invoice and reward your cleaners with tips" at bounding box center [741, 155] width 220 height 12
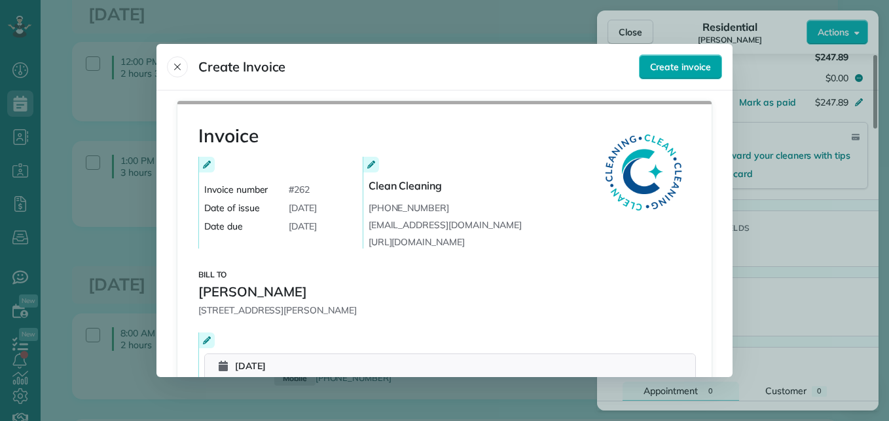
click at [692, 78] on button "Create invoice" at bounding box center [680, 66] width 83 height 25
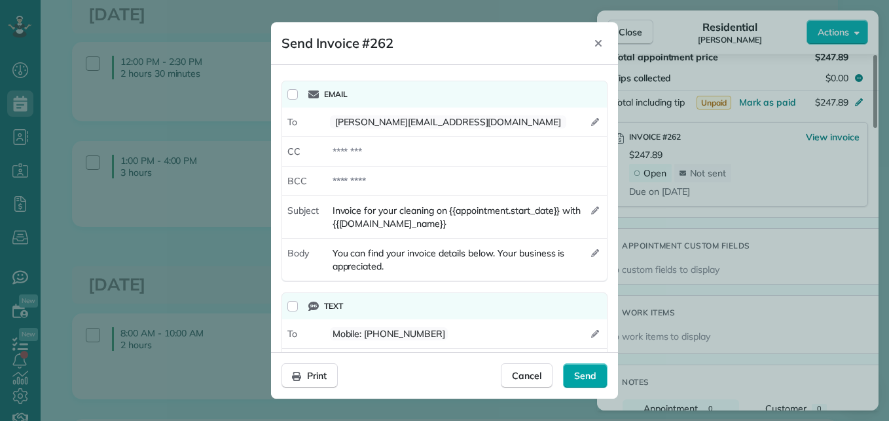
click at [583, 377] on span "Send" at bounding box center [585, 375] width 22 height 13
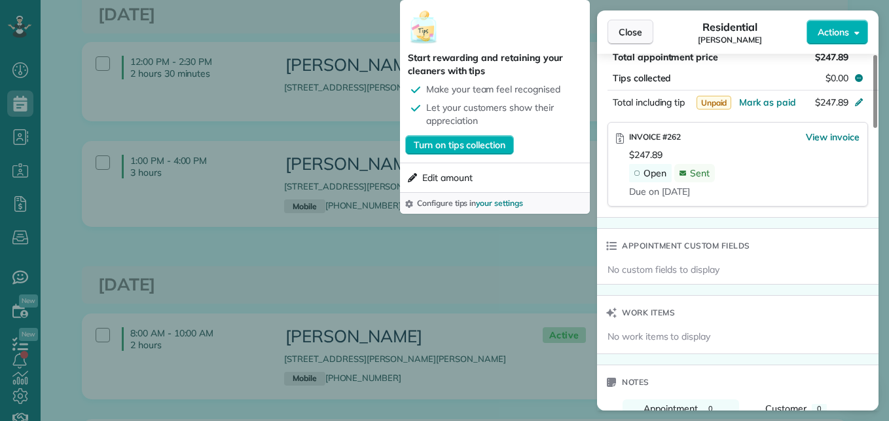
click at [633, 34] on span "Close" at bounding box center [631, 32] width 24 height 13
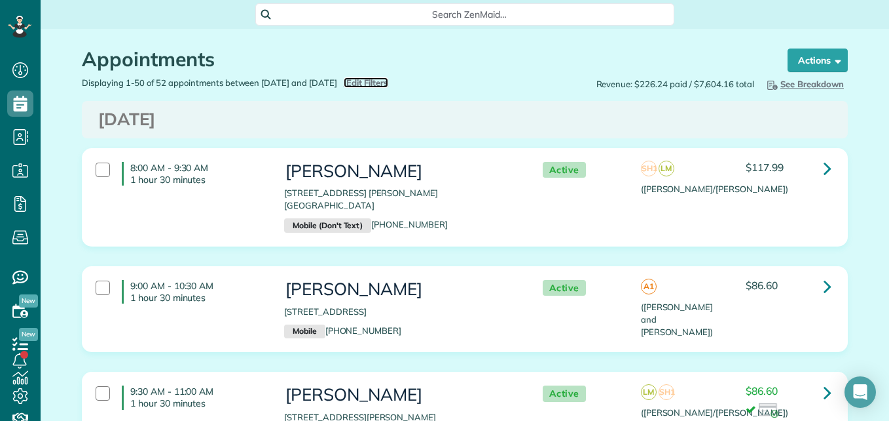
click at [389, 84] on span "Edit Filters" at bounding box center [367, 82] width 43 height 10
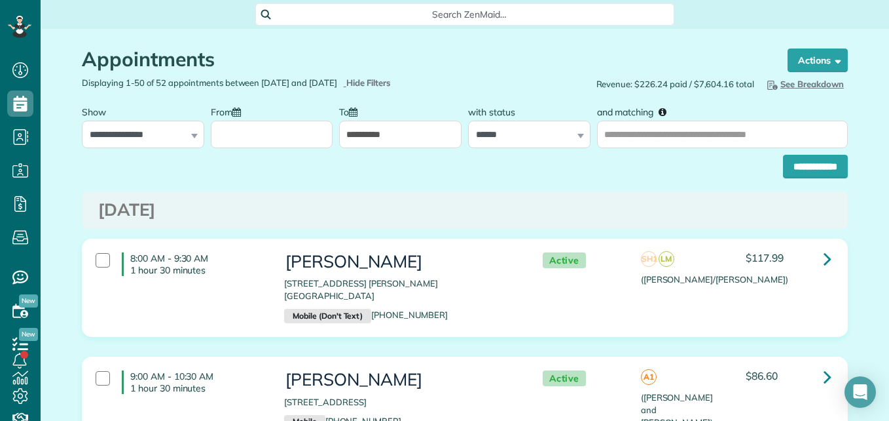
click at [282, 134] on input "From" at bounding box center [272, 135] width 122 height 28
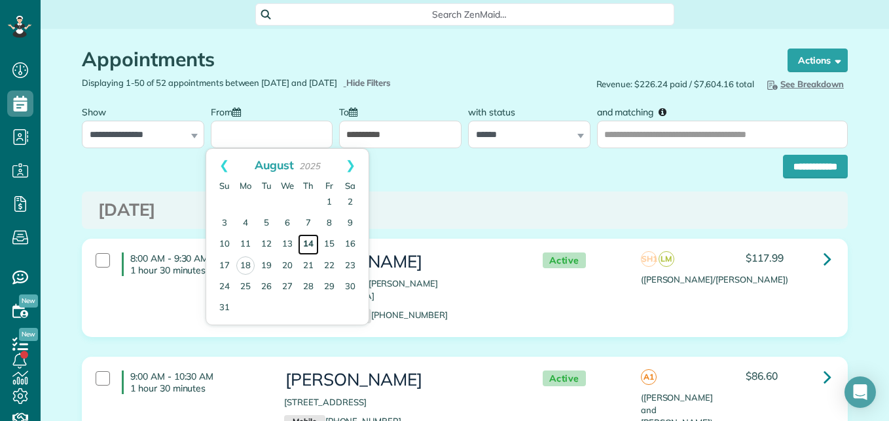
click at [311, 242] on link "14" at bounding box center [308, 244] width 21 height 21
type input "**********"
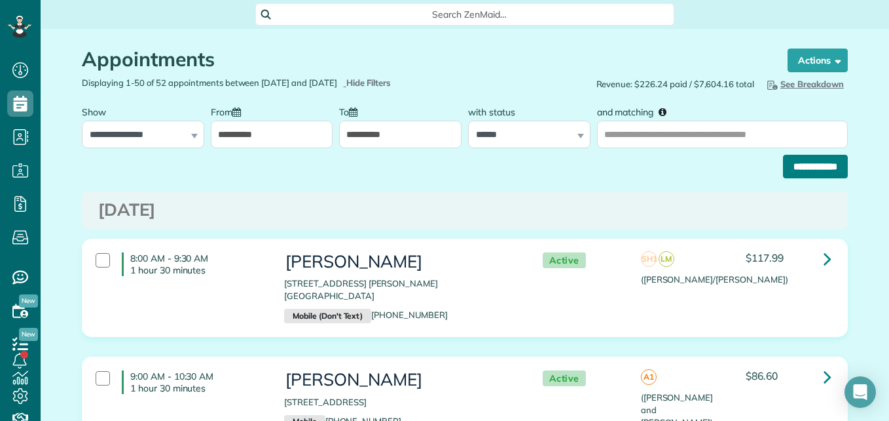
click at [790, 157] on input "**********" at bounding box center [815, 167] width 65 height 24
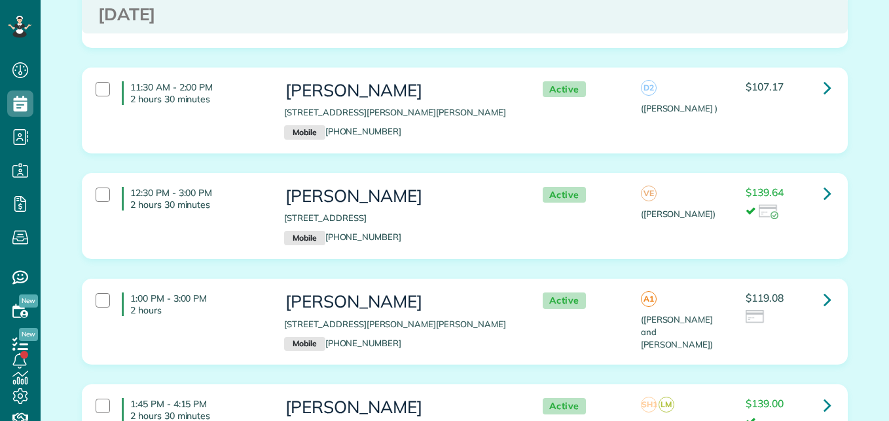
scroll to position [734, 0]
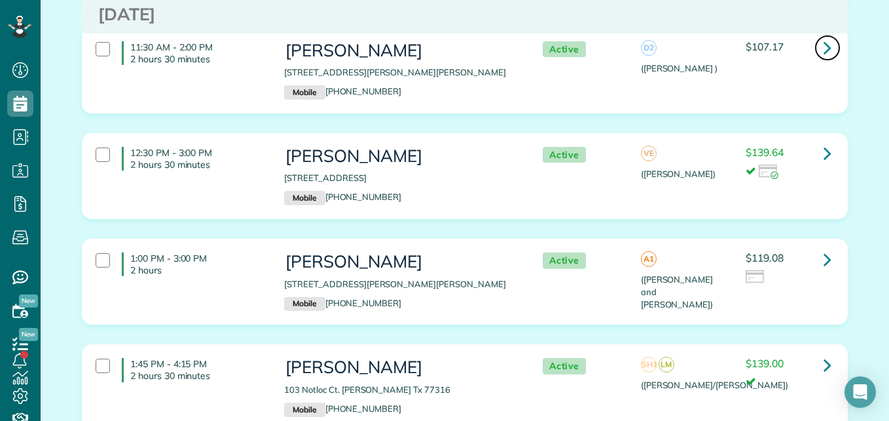
click at [824, 48] on icon at bounding box center [828, 47] width 8 height 23
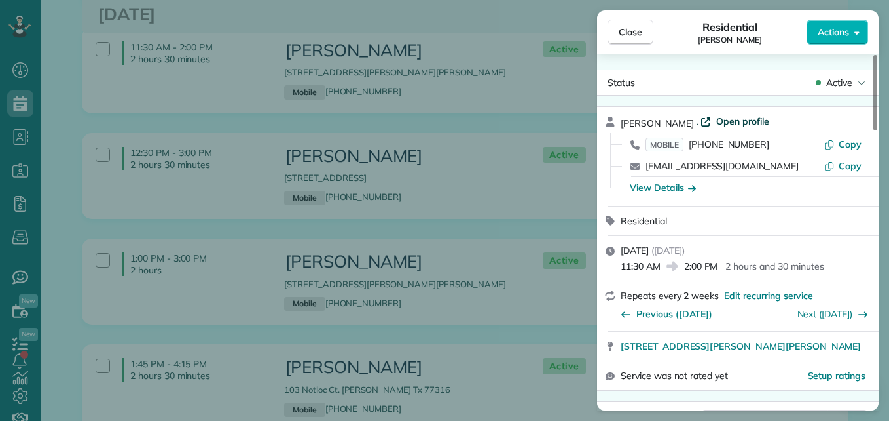
click at [722, 121] on span "Open profile" at bounding box center [743, 121] width 53 height 13
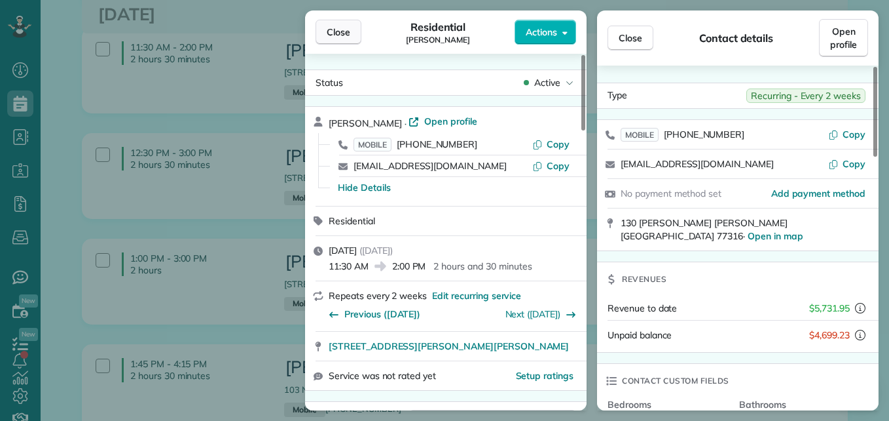
click at [352, 35] on button "Close" at bounding box center [339, 32] width 46 height 25
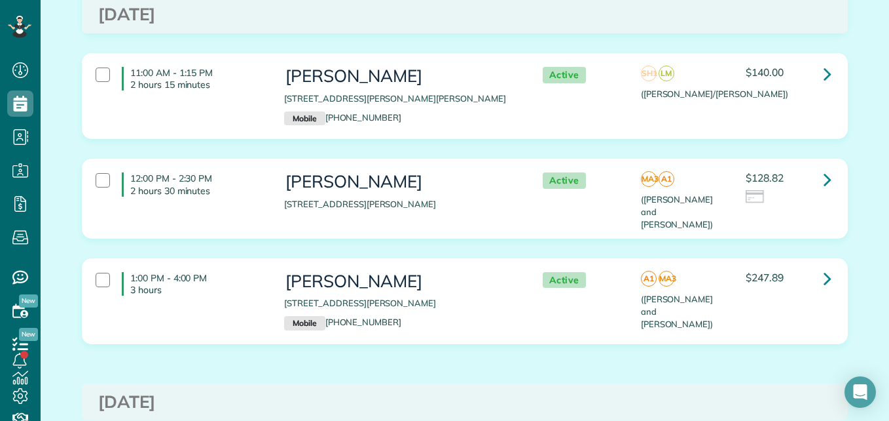
scroll to position [2468, 0]
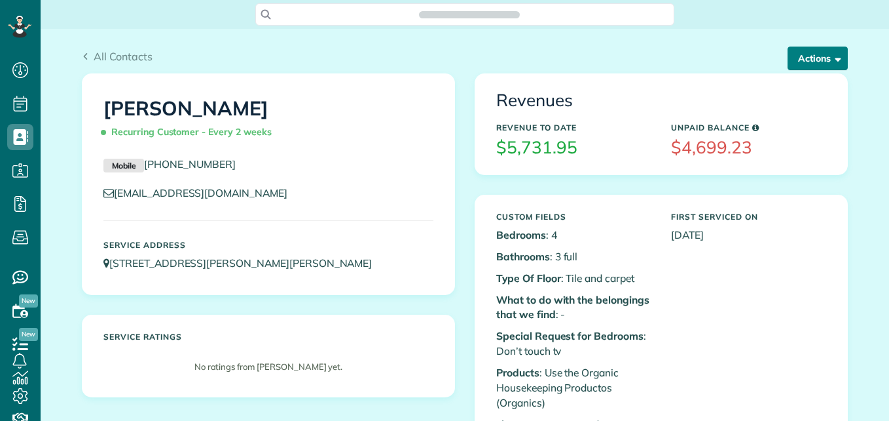
scroll to position [6, 6]
click at [806, 58] on button "Actions" at bounding box center [818, 59] width 60 height 24
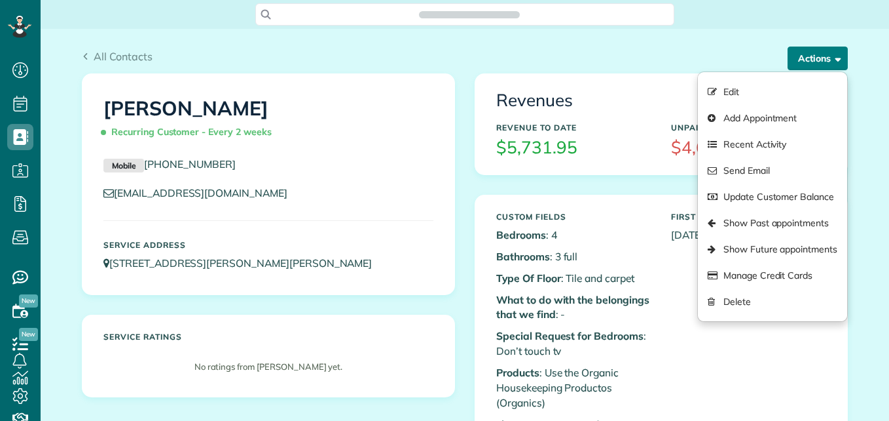
scroll to position [421, 41]
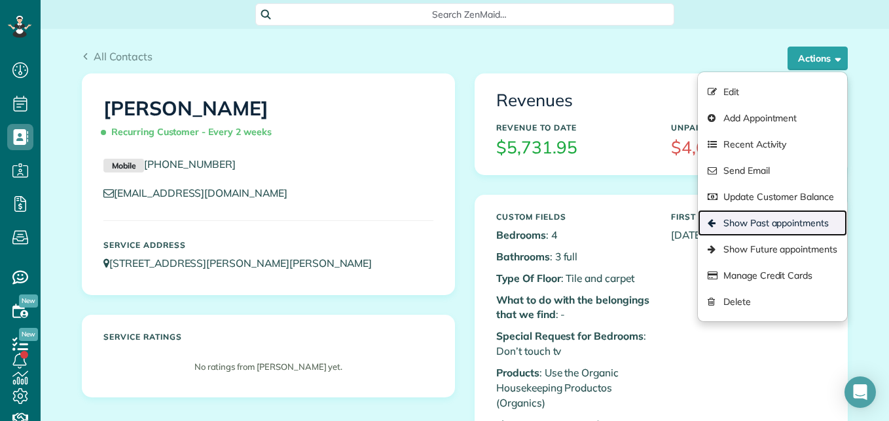
click at [743, 214] on link "Show Past appointments" at bounding box center [772, 223] width 149 height 26
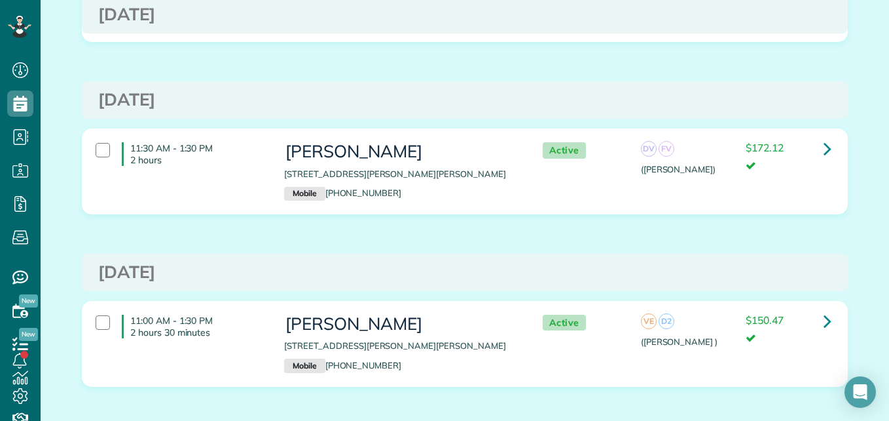
scroll to position [722, 0]
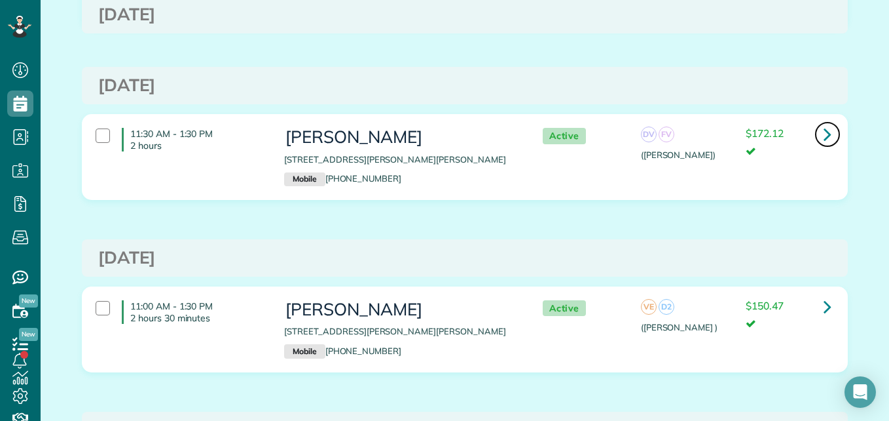
click at [824, 134] on icon at bounding box center [828, 133] width 8 height 23
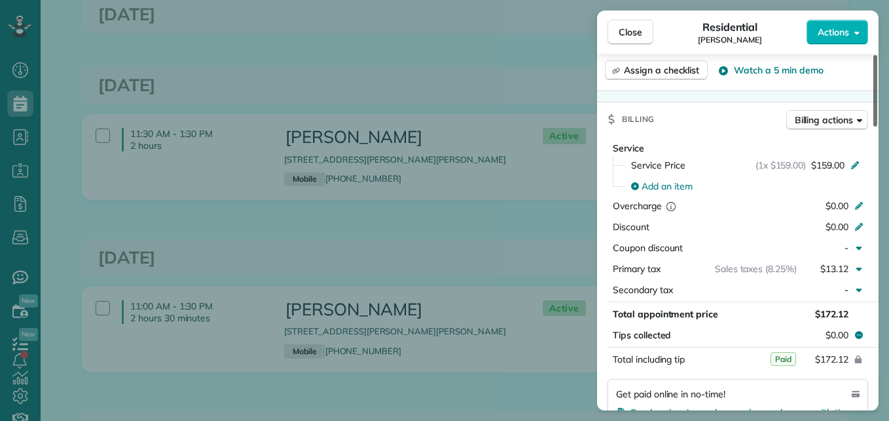
scroll to position [553, 0]
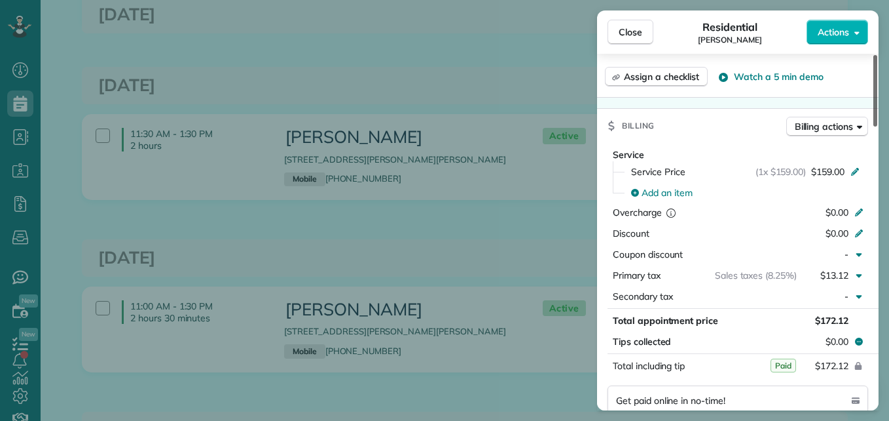
drag, startPoint x: 874, startPoint y: 119, endPoint x: 886, endPoint y: 230, distance: 112.0
click at [878, 126] on div at bounding box center [876, 90] width 4 height 71
click at [633, 32] on span "Close" at bounding box center [631, 32] width 24 height 13
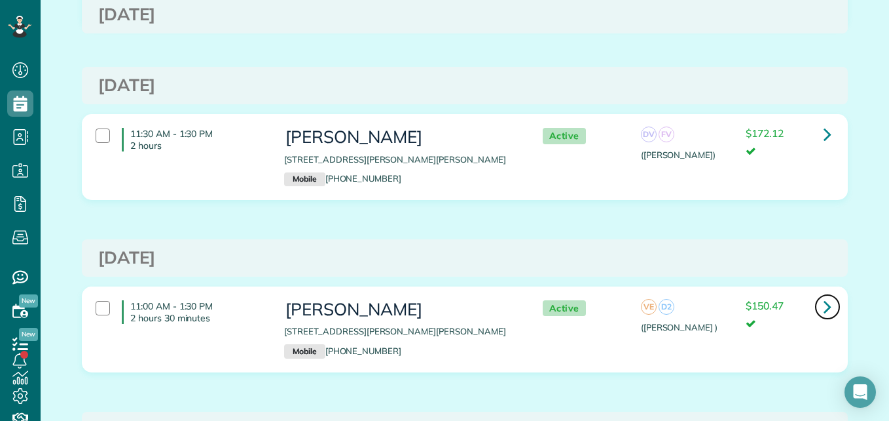
click at [827, 308] on link at bounding box center [828, 306] width 26 height 26
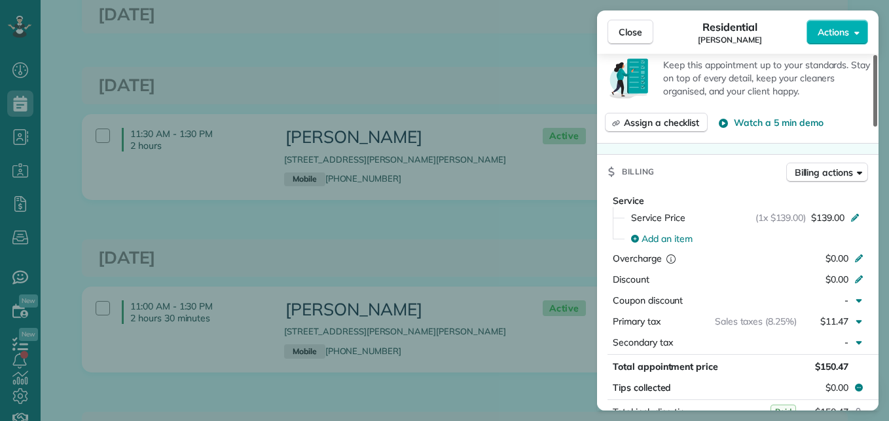
scroll to position [514, 0]
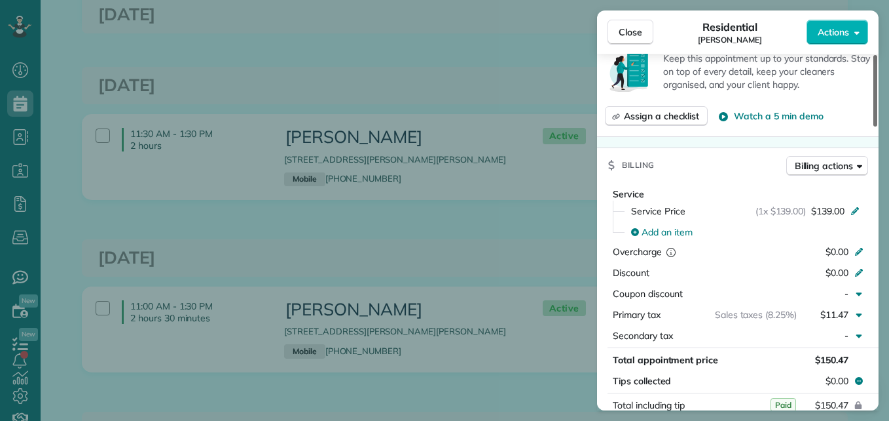
drag, startPoint x: 876, startPoint y: 94, endPoint x: 871, endPoint y: 197, distance: 103.0
click at [874, 126] on div at bounding box center [876, 90] width 4 height 71
click at [642, 26] on span "Close" at bounding box center [631, 32] width 24 height 13
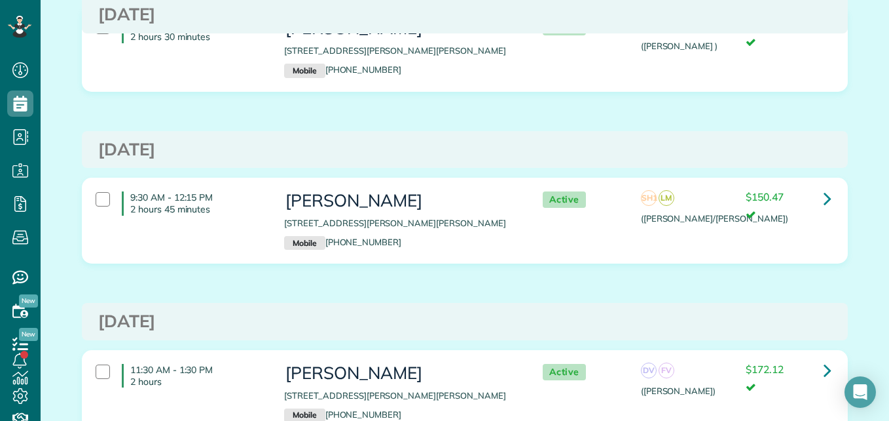
scroll to position [443, 0]
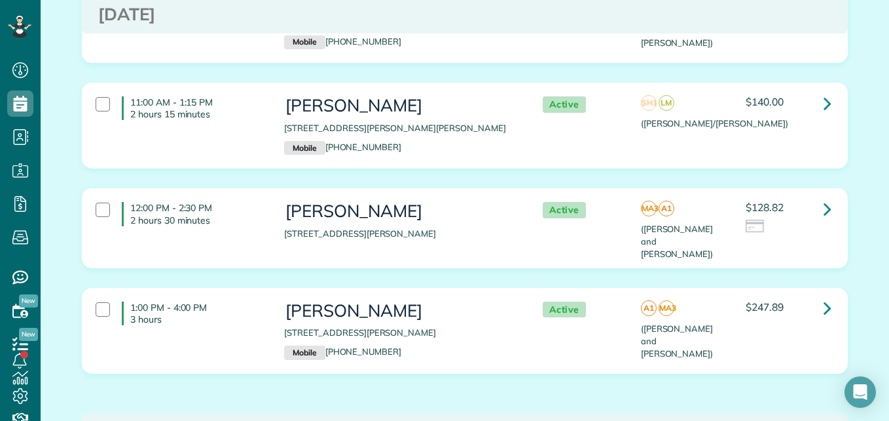
scroll to position [2408, 0]
